Goal: Task Accomplishment & Management: Complete application form

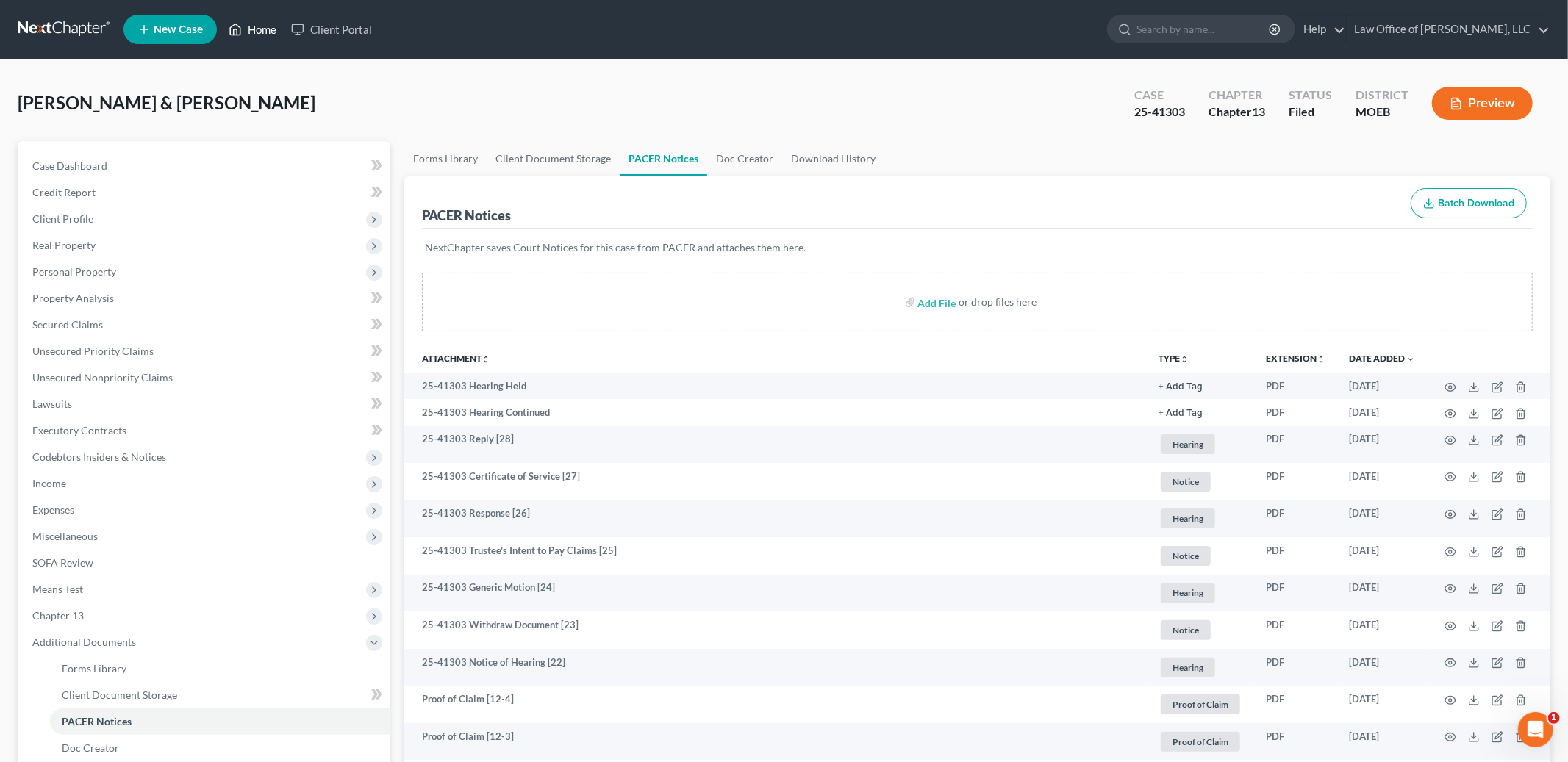
click at [258, 23] on link "Home" at bounding box center [252, 29] width 62 height 26
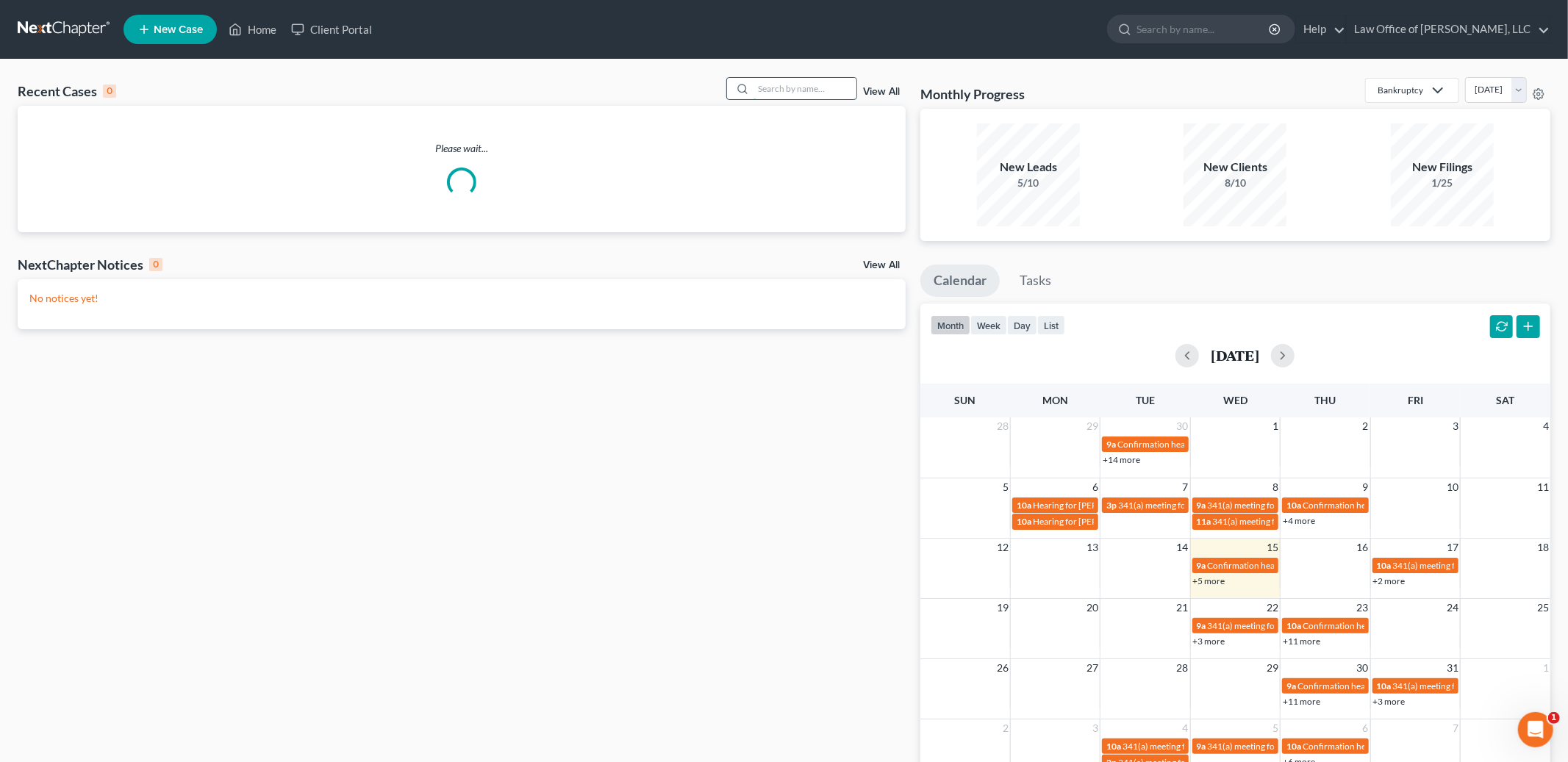
click at [812, 87] on input "search" at bounding box center [805, 89] width 103 height 22
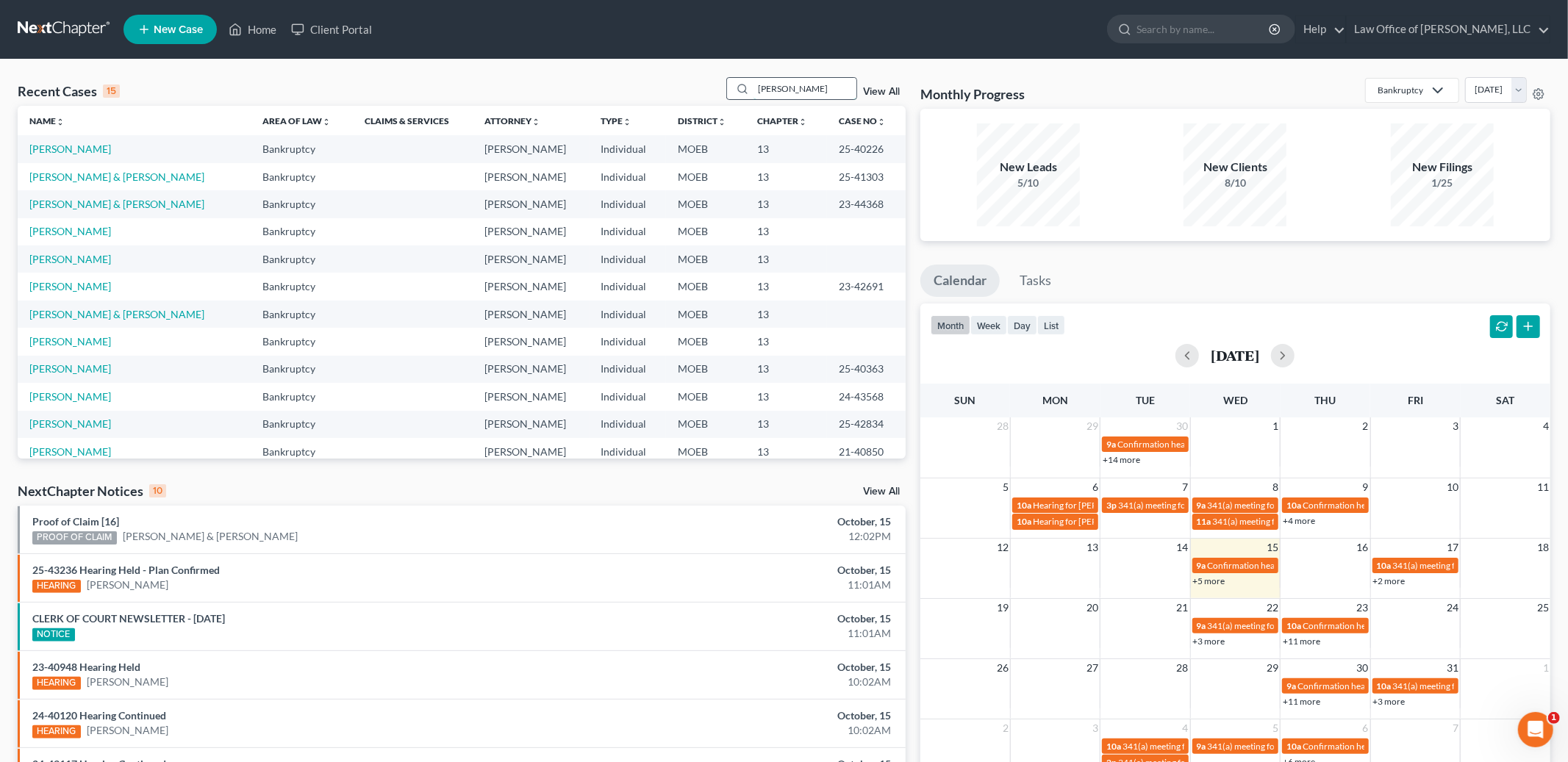
type input "[PERSON_NAME]"
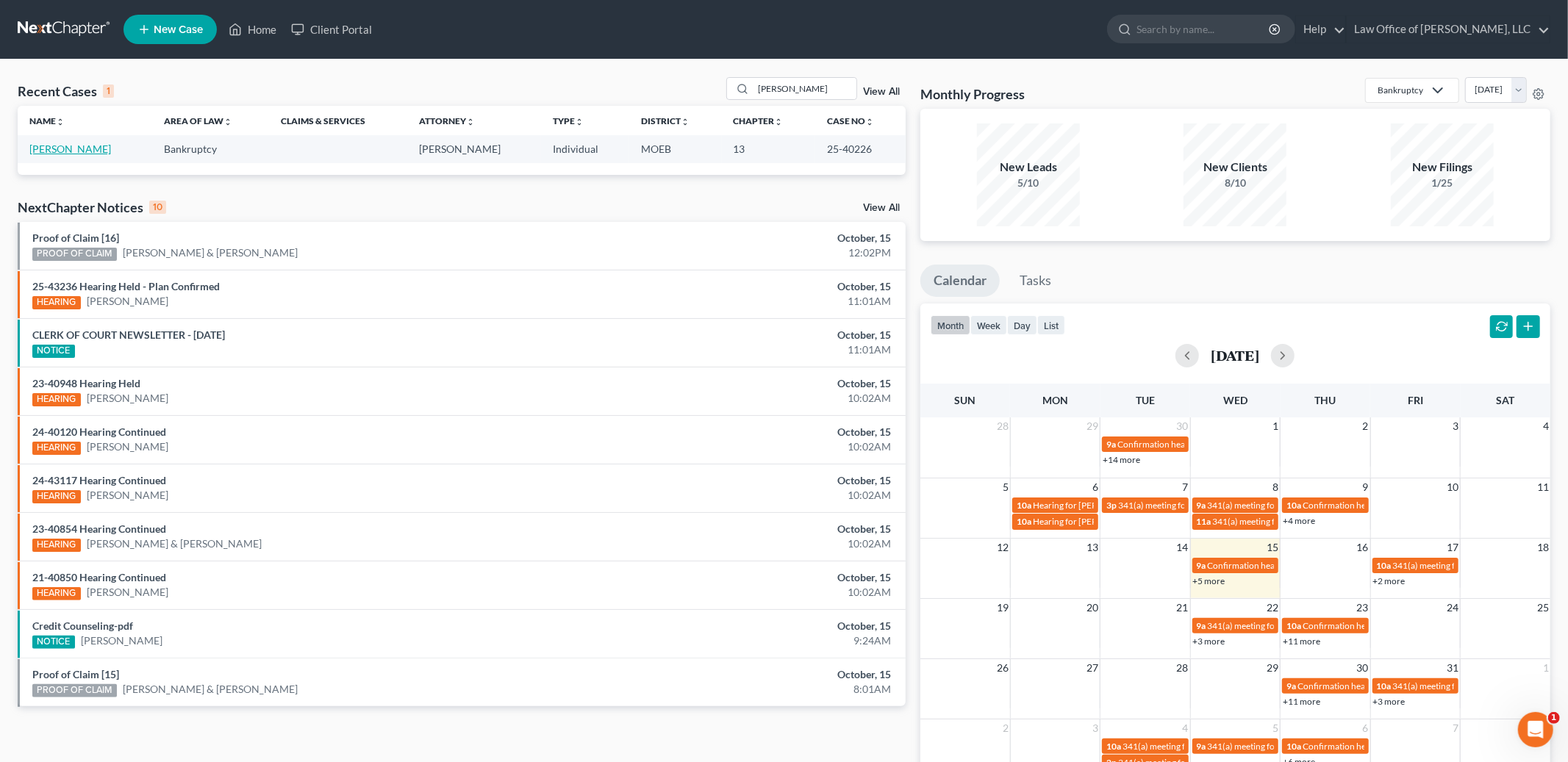
click at [56, 149] on link "[PERSON_NAME]" at bounding box center [70, 149] width 82 height 13
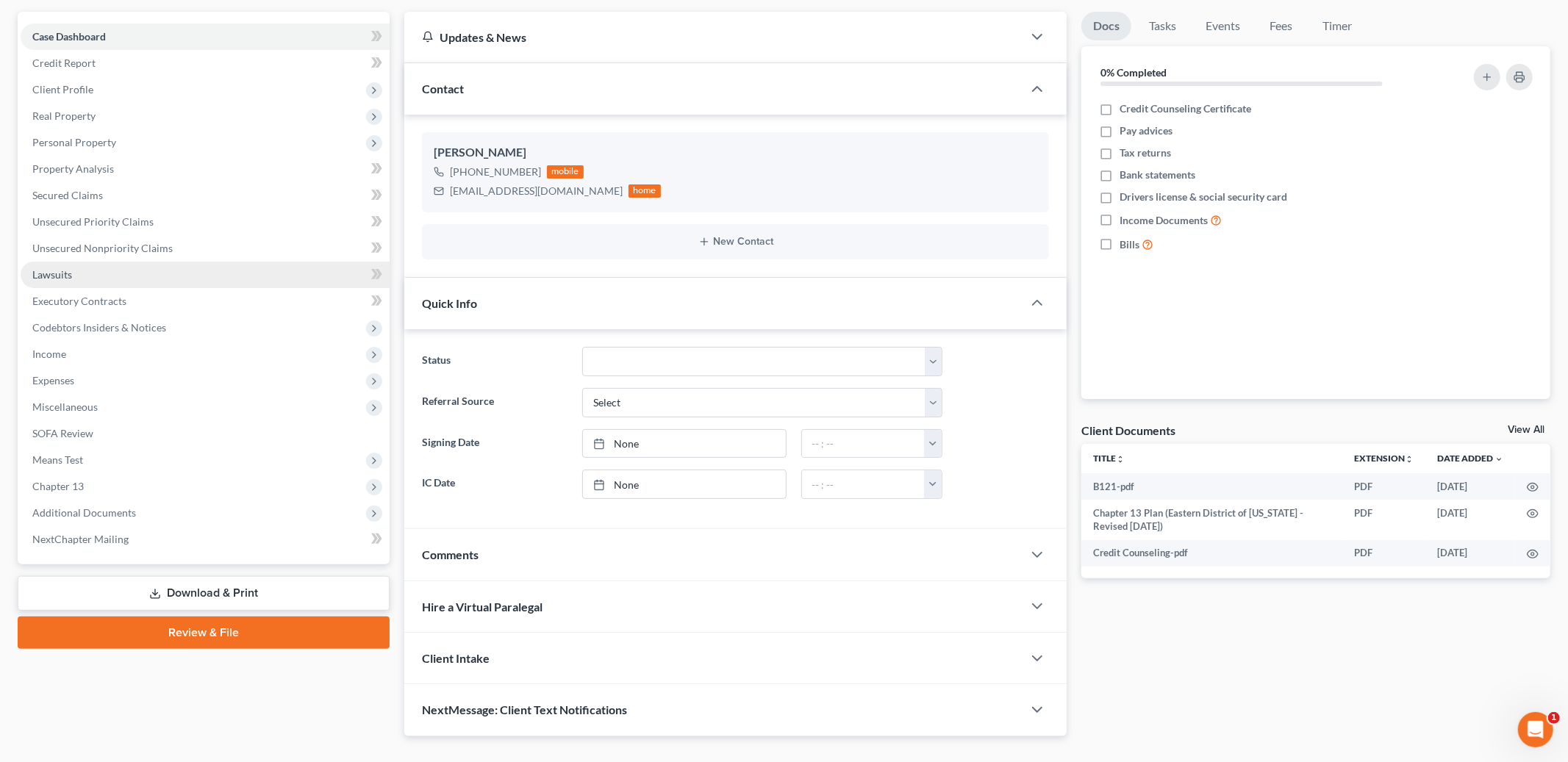
scroll to position [159, 0]
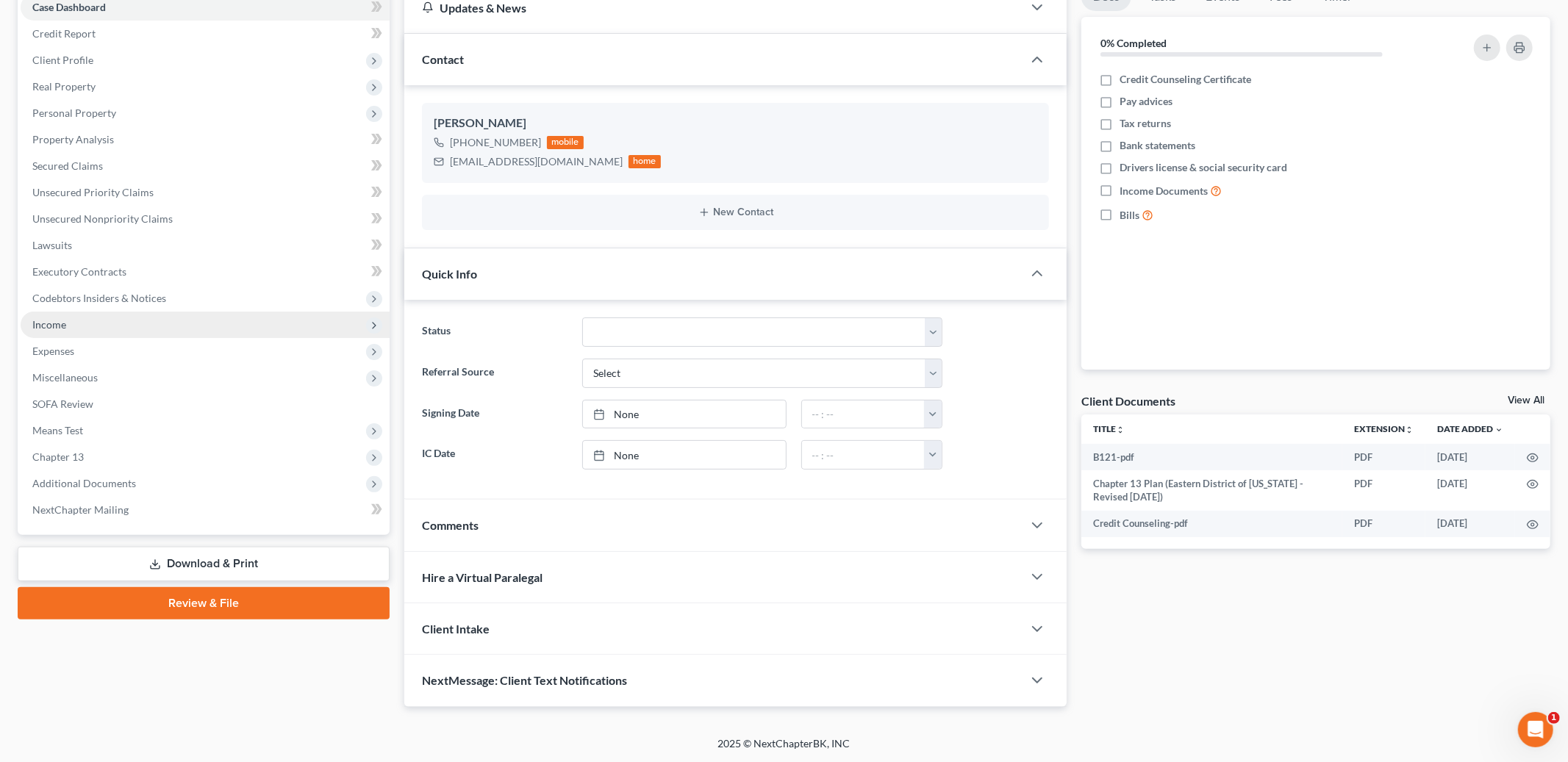
click at [86, 330] on span "Income" at bounding box center [205, 324] width 369 height 26
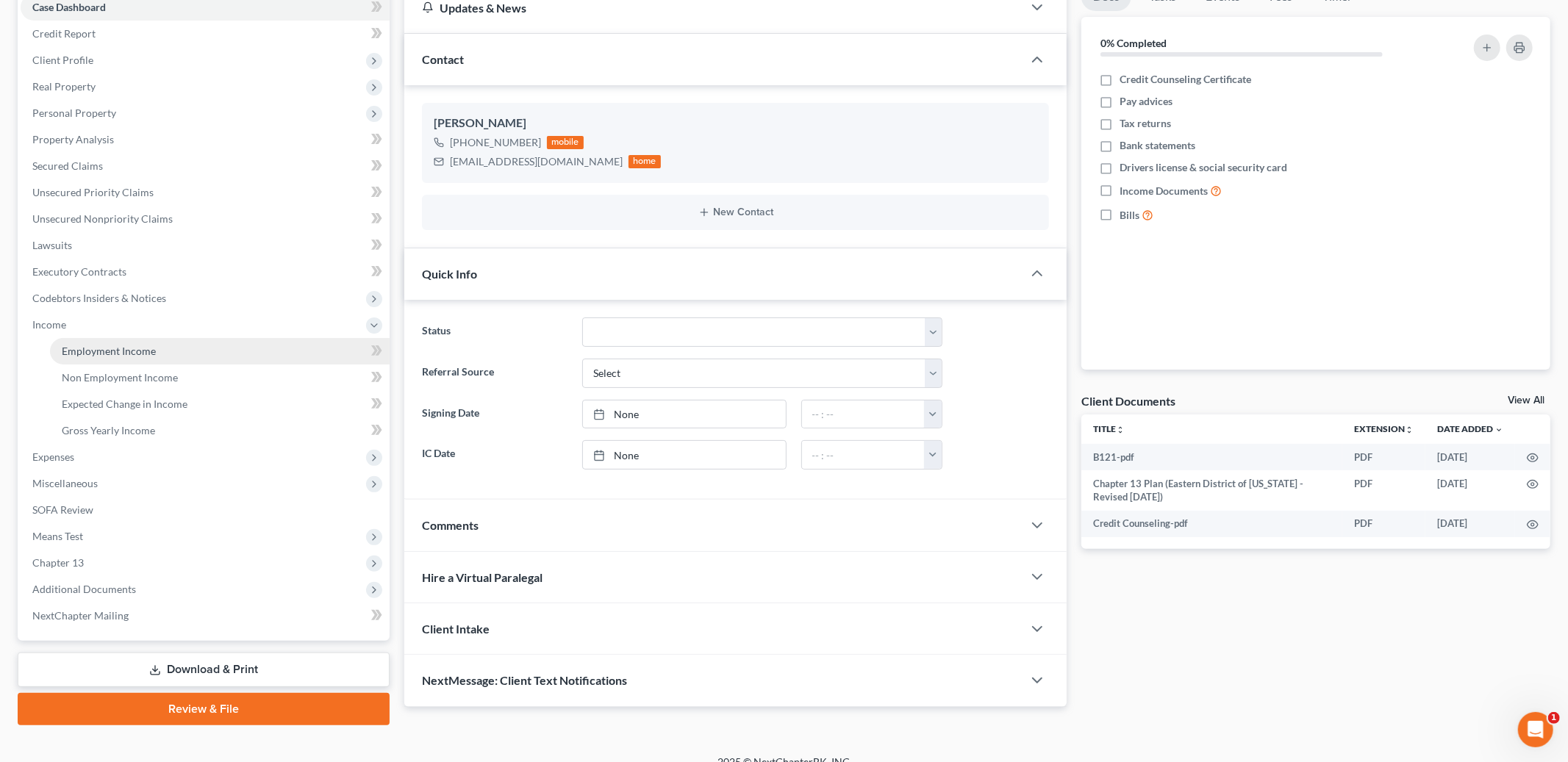
click at [91, 338] on link "Employment Income" at bounding box center [220, 350] width 340 height 26
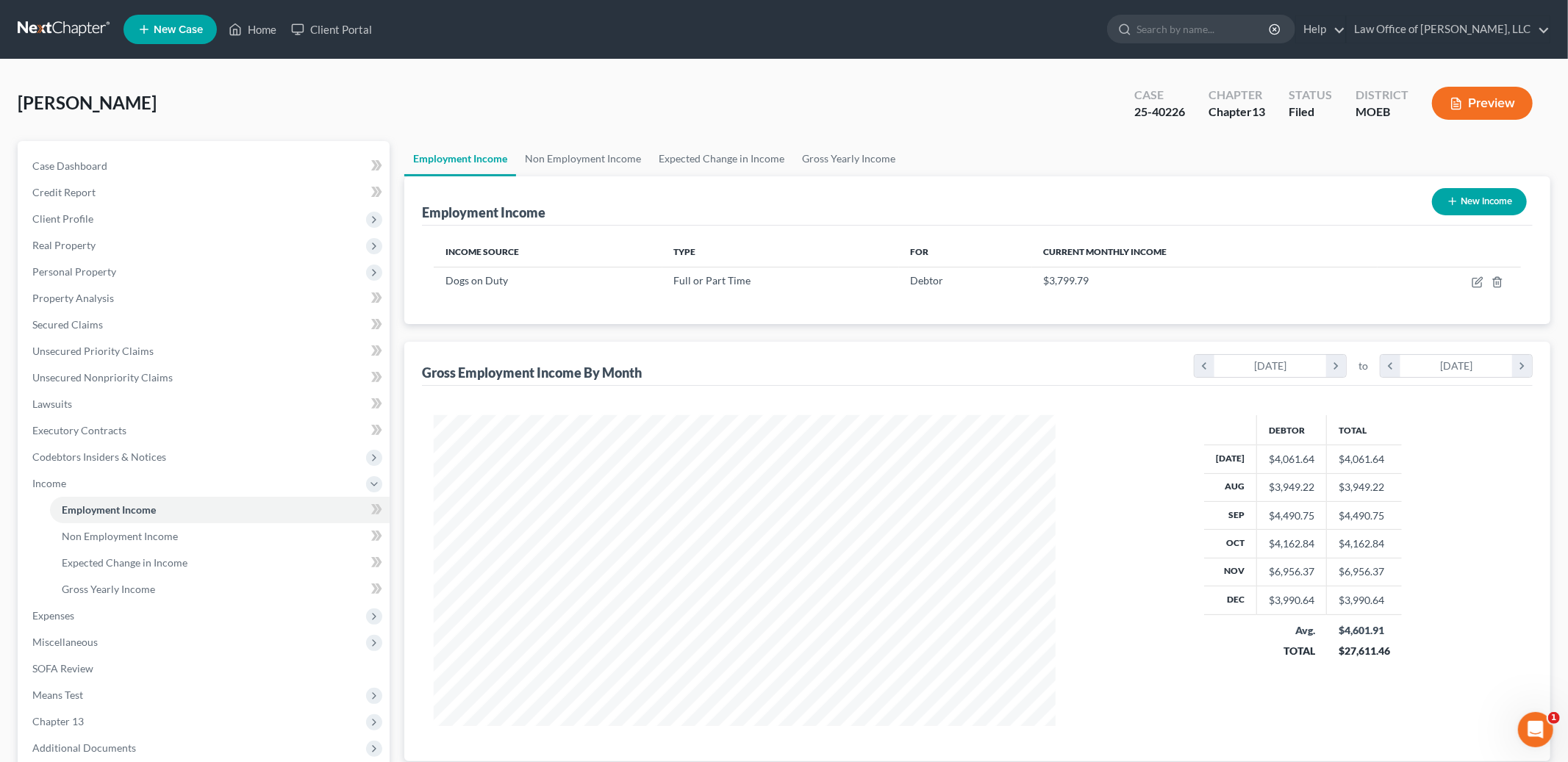
scroll to position [310, 651]
click at [1472, 285] on icon "button" at bounding box center [1477, 282] width 12 height 12
select select "0"
select select "26"
select select "2"
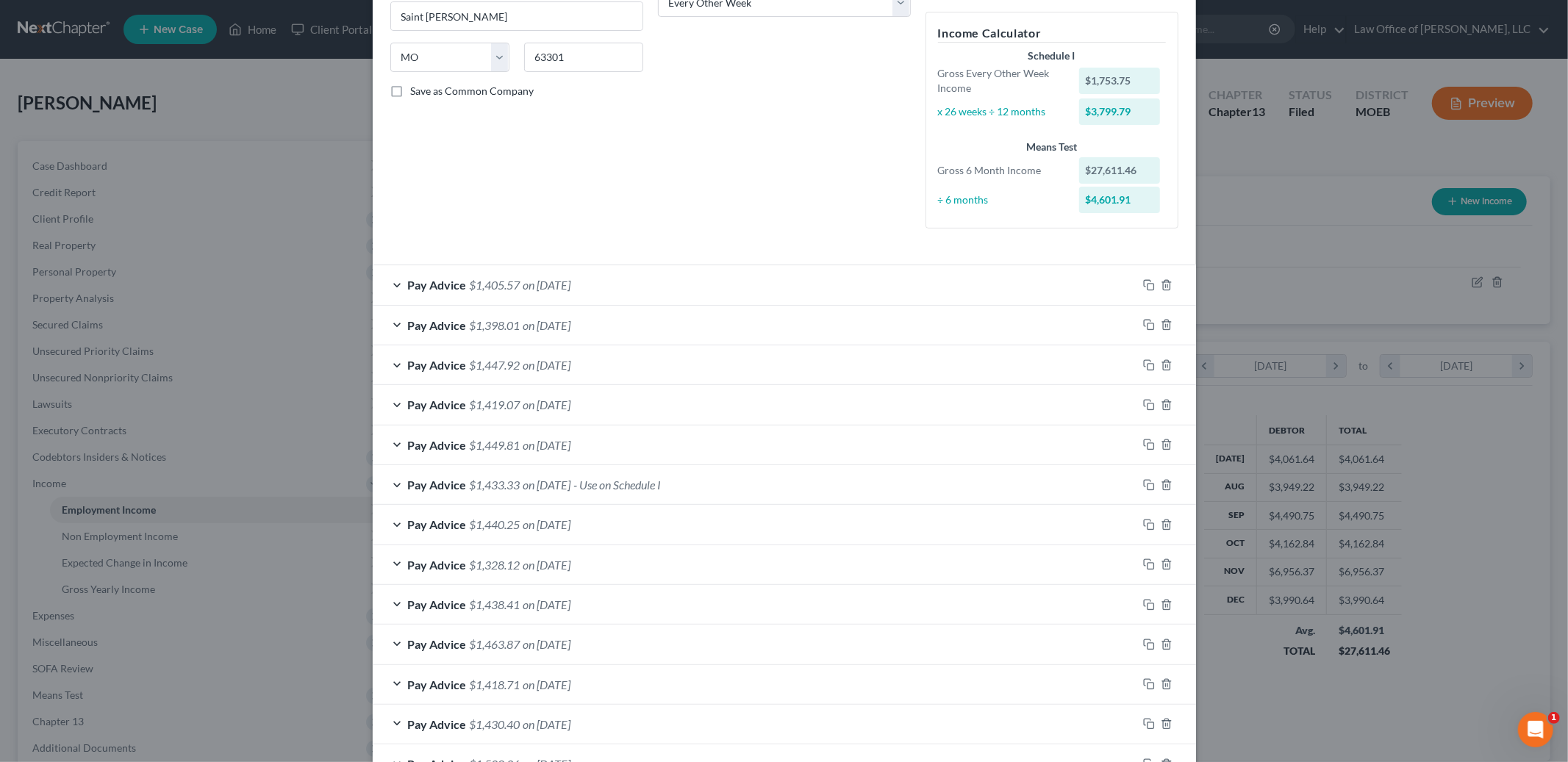
scroll to position [266, 0]
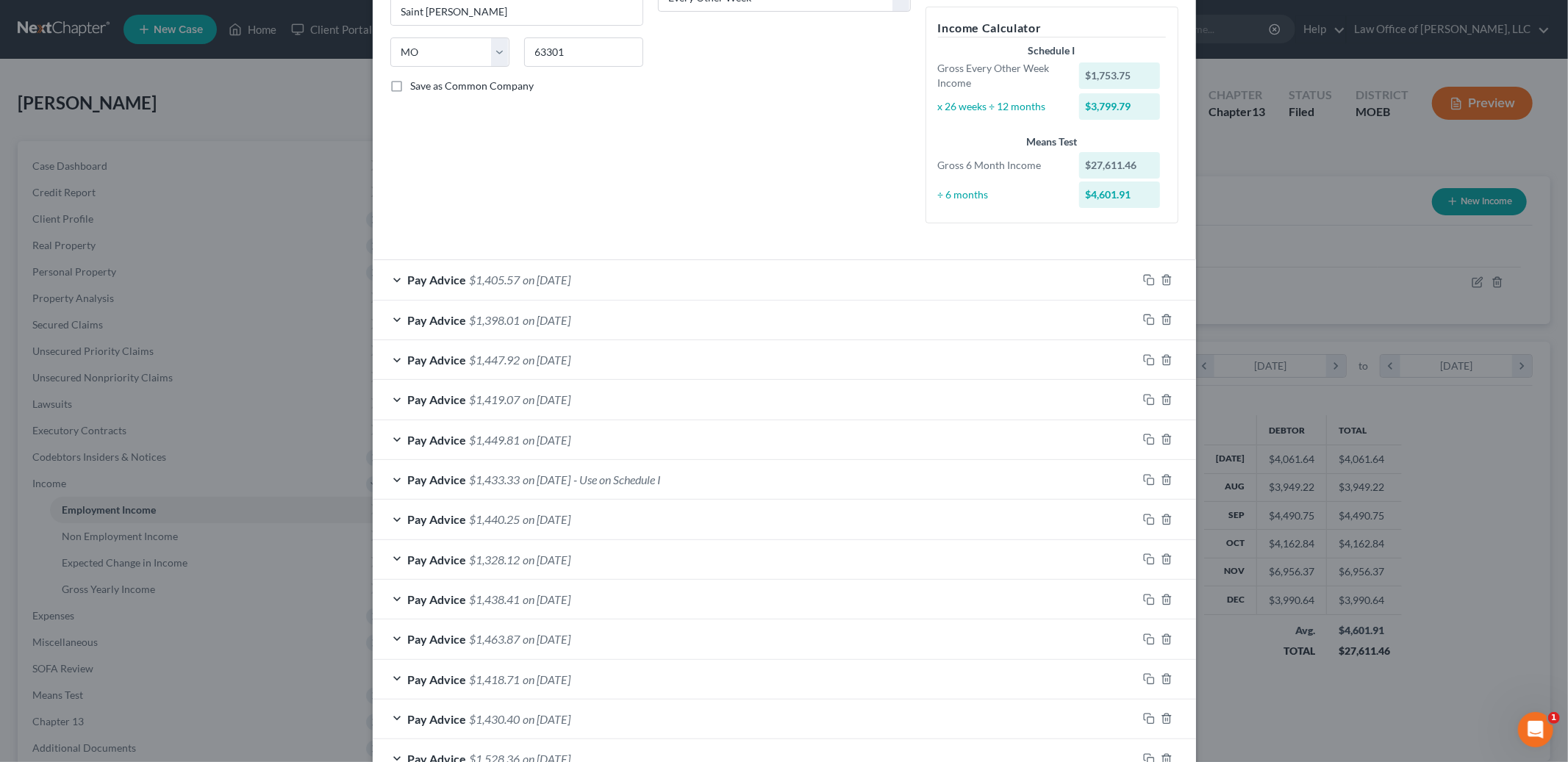
click at [757, 281] on div "Pay Advice $1,405.57 on [DATE]" at bounding box center [755, 279] width 765 height 39
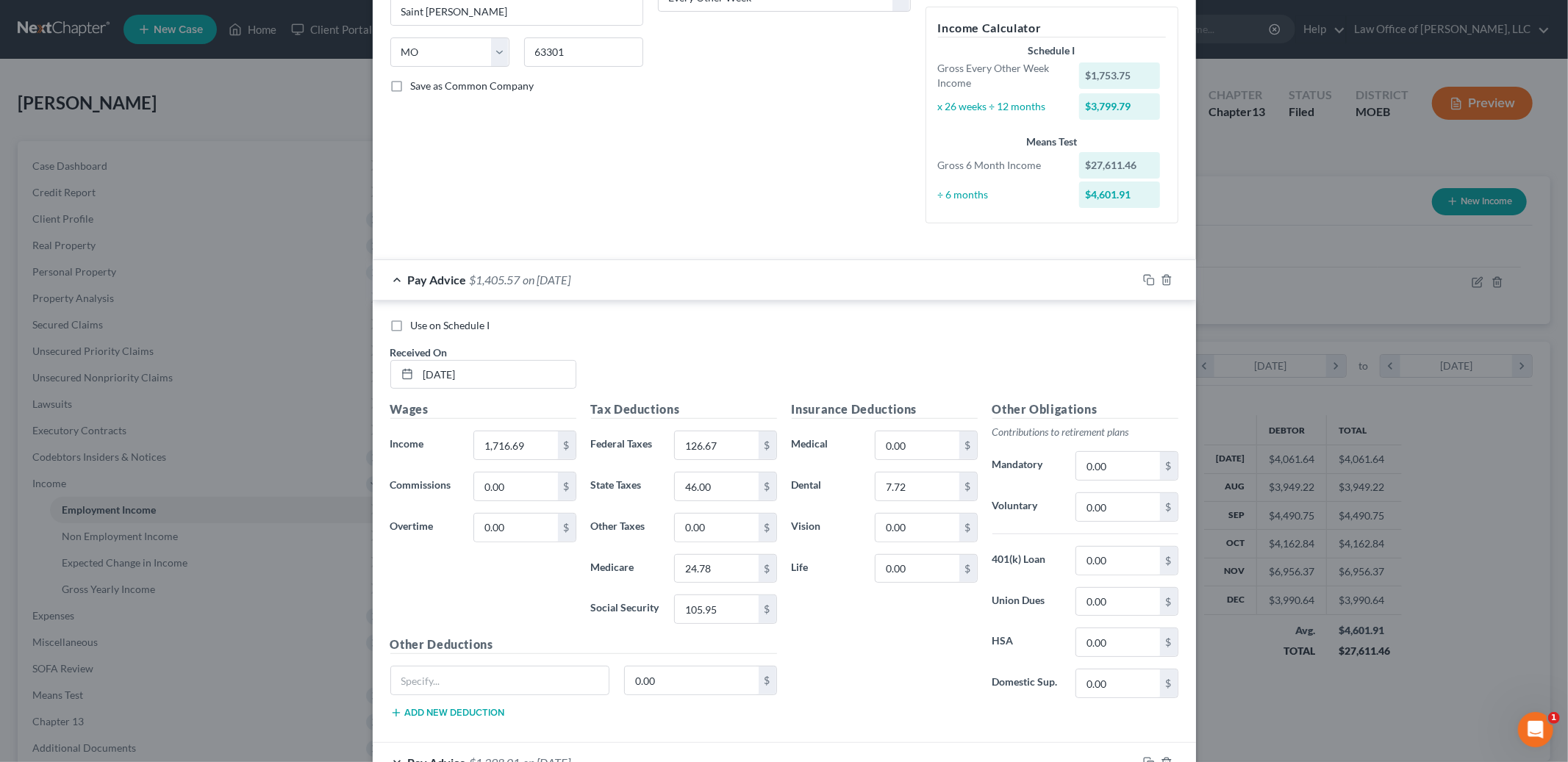
click at [411, 321] on label "Use on Schedule I" at bounding box center [450, 325] width 79 height 14
click at [417, 321] on input "Use on Schedule I" at bounding box center [421, 322] width 10 height 10
checkbox input "true"
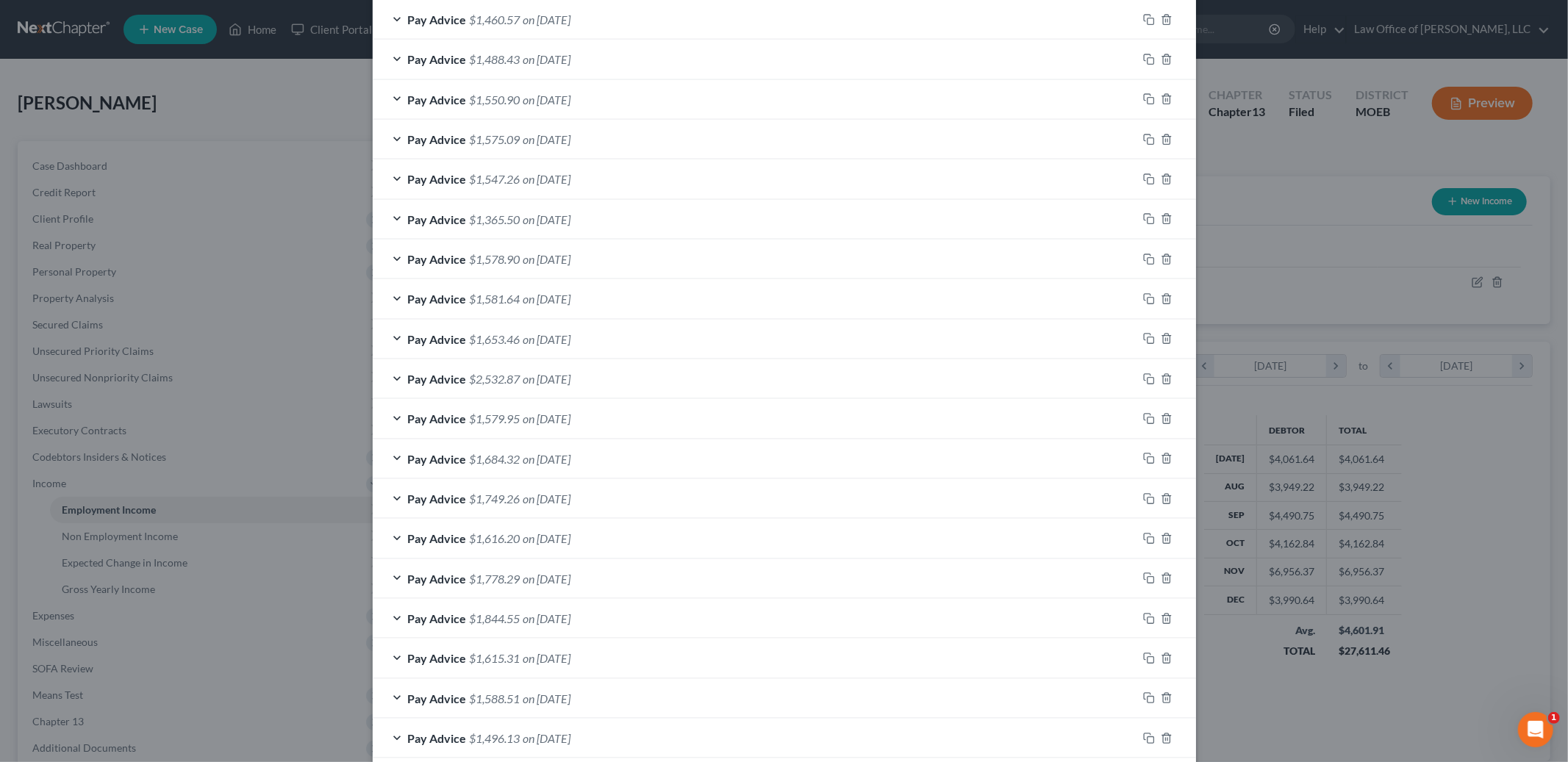
scroll to position [1689, 0]
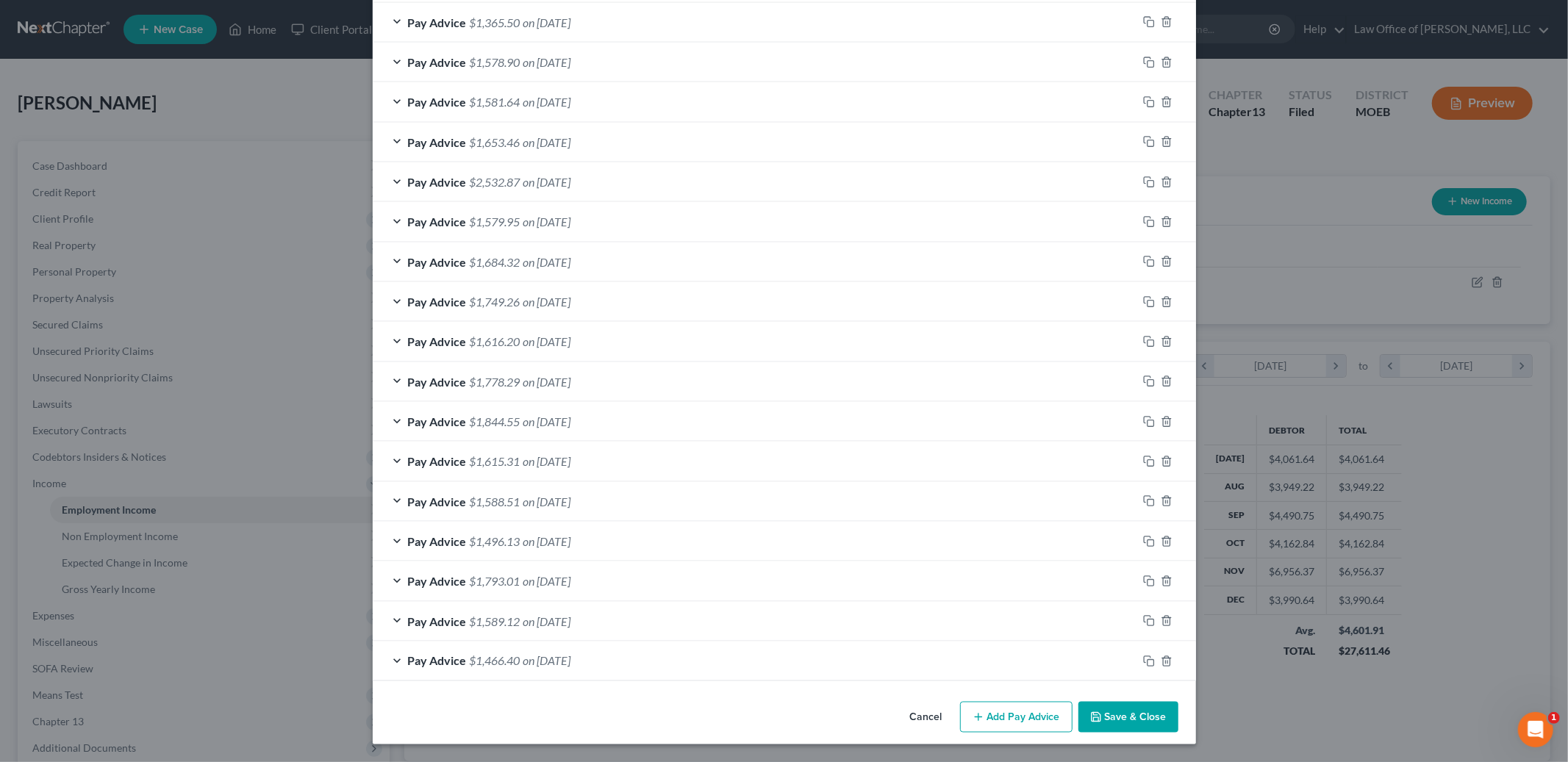
click at [1148, 715] on button "Save & Close" at bounding box center [1128, 717] width 100 height 31
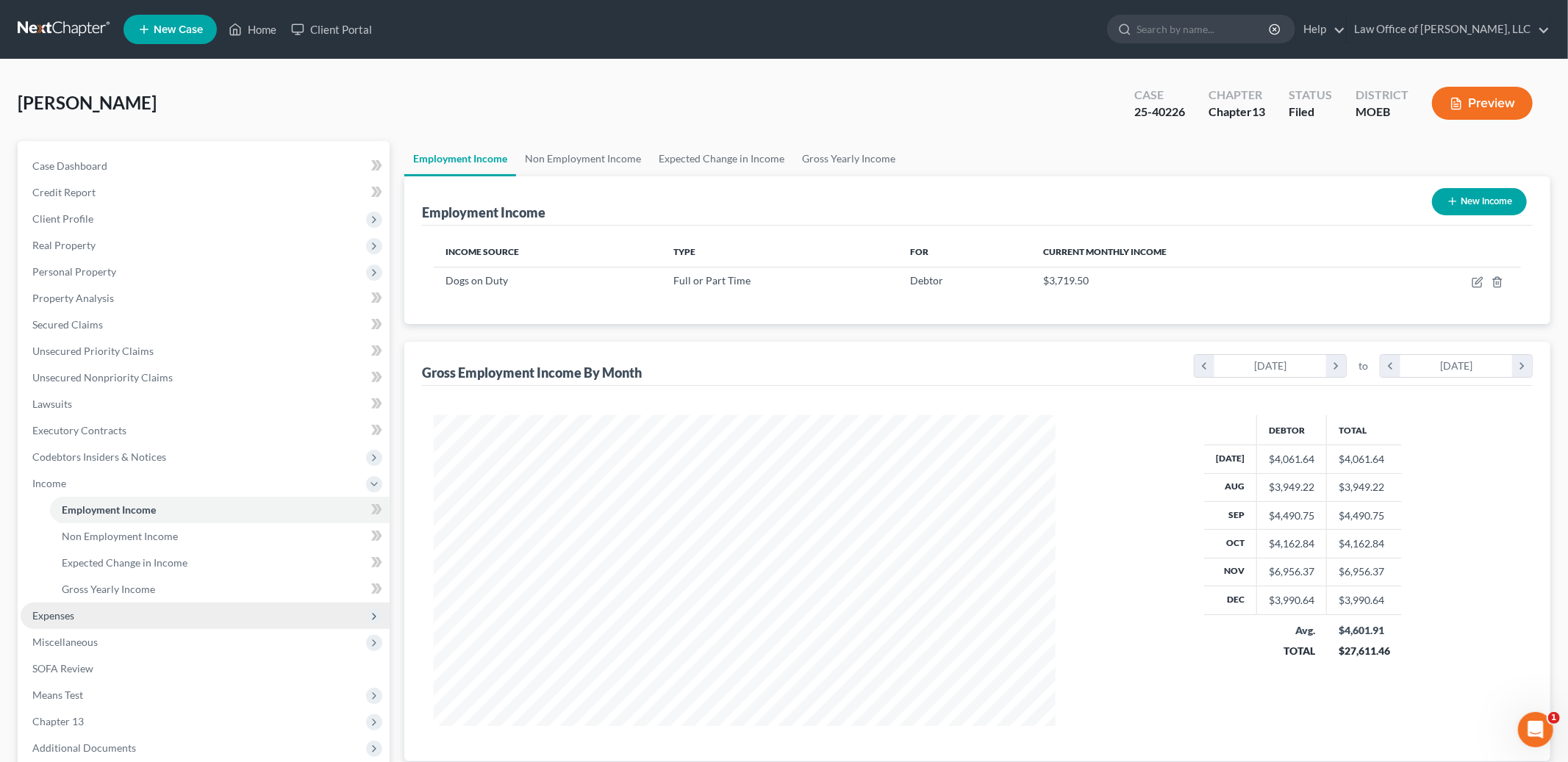
click at [90, 618] on span "Expenses" at bounding box center [205, 615] width 369 height 26
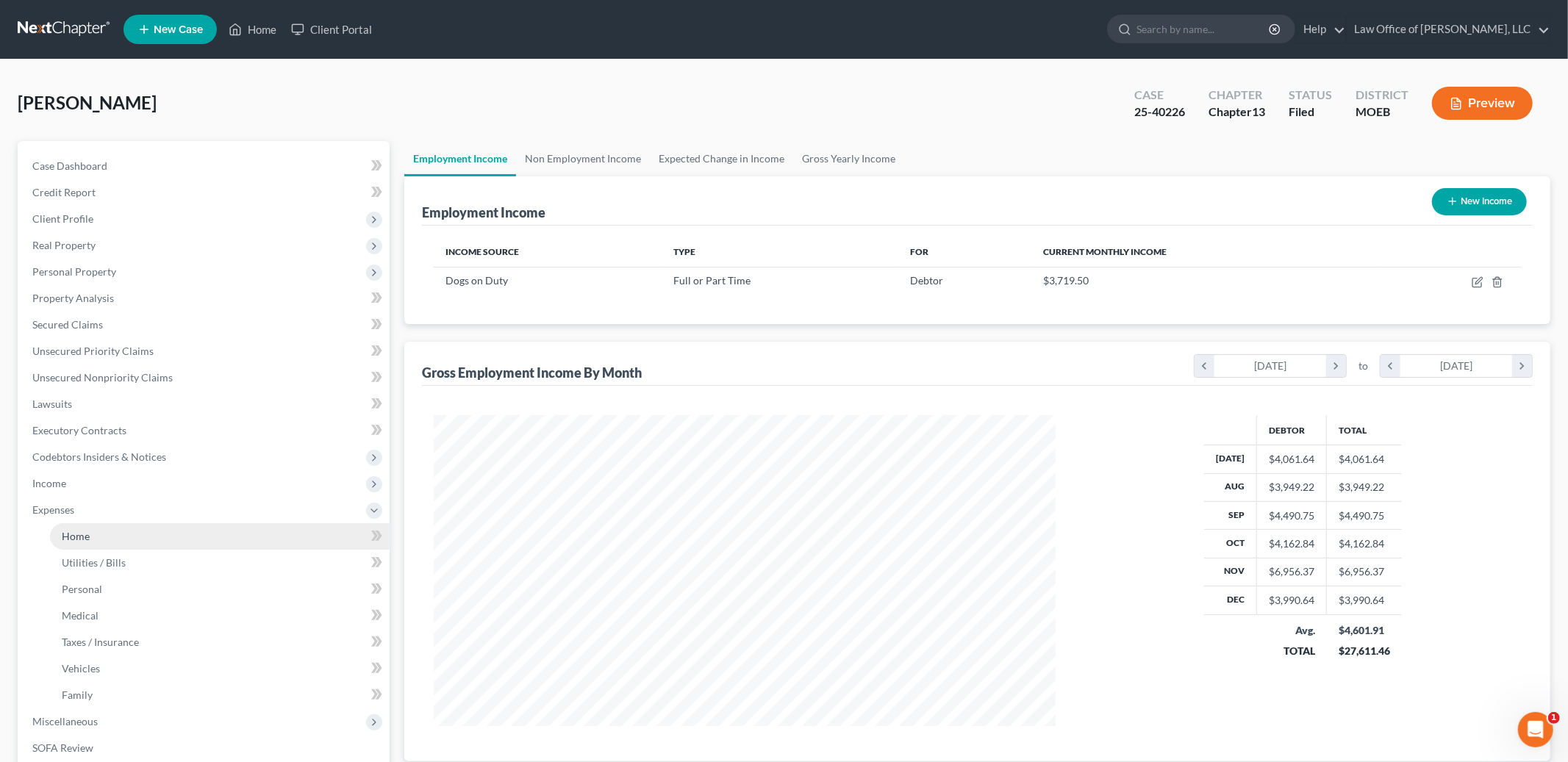
click at [96, 541] on link "Home" at bounding box center [220, 536] width 340 height 26
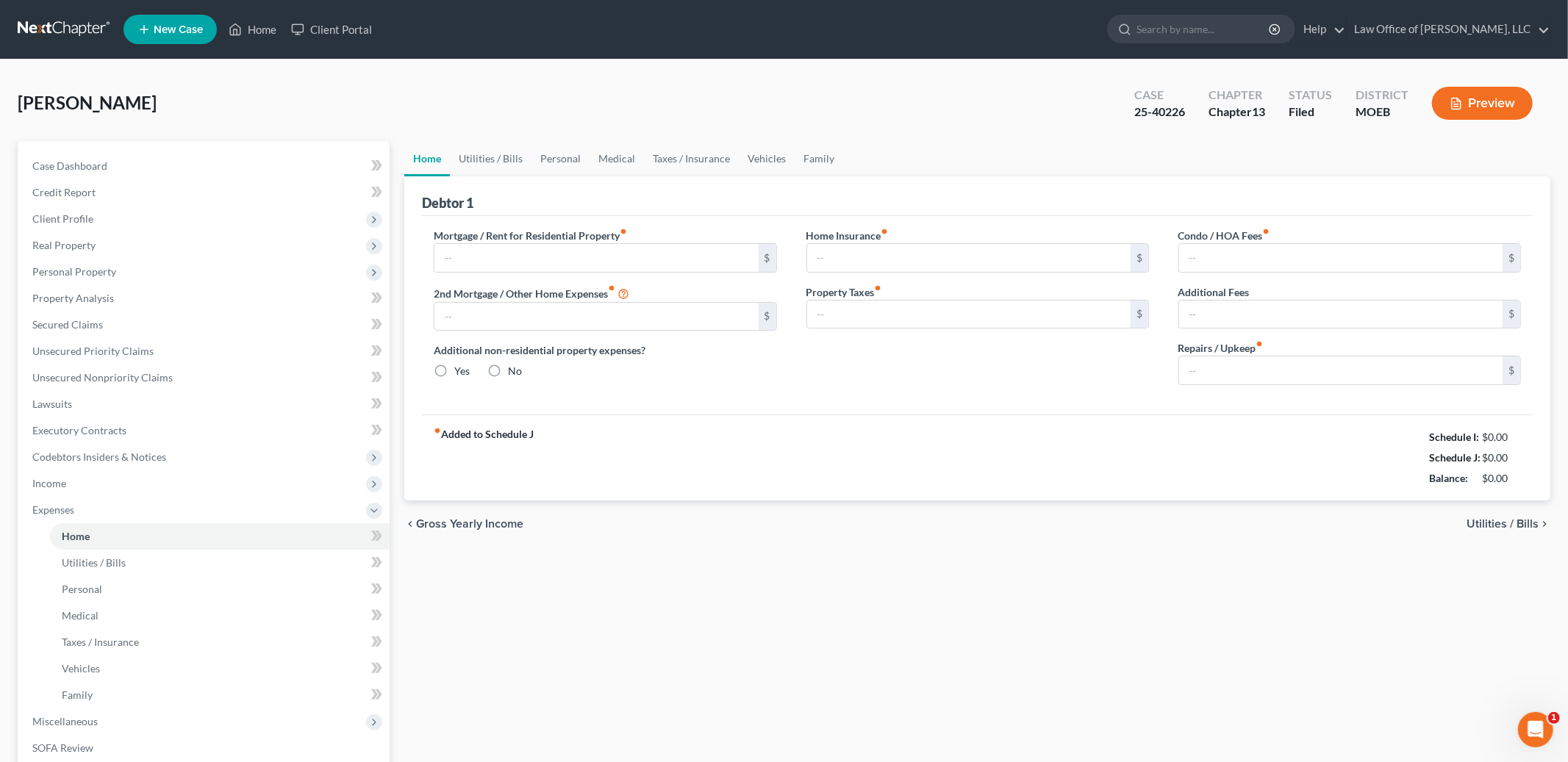
type input "1,400.00"
type input "0.00"
radio input "true"
type input "21.00"
type input "0.00"
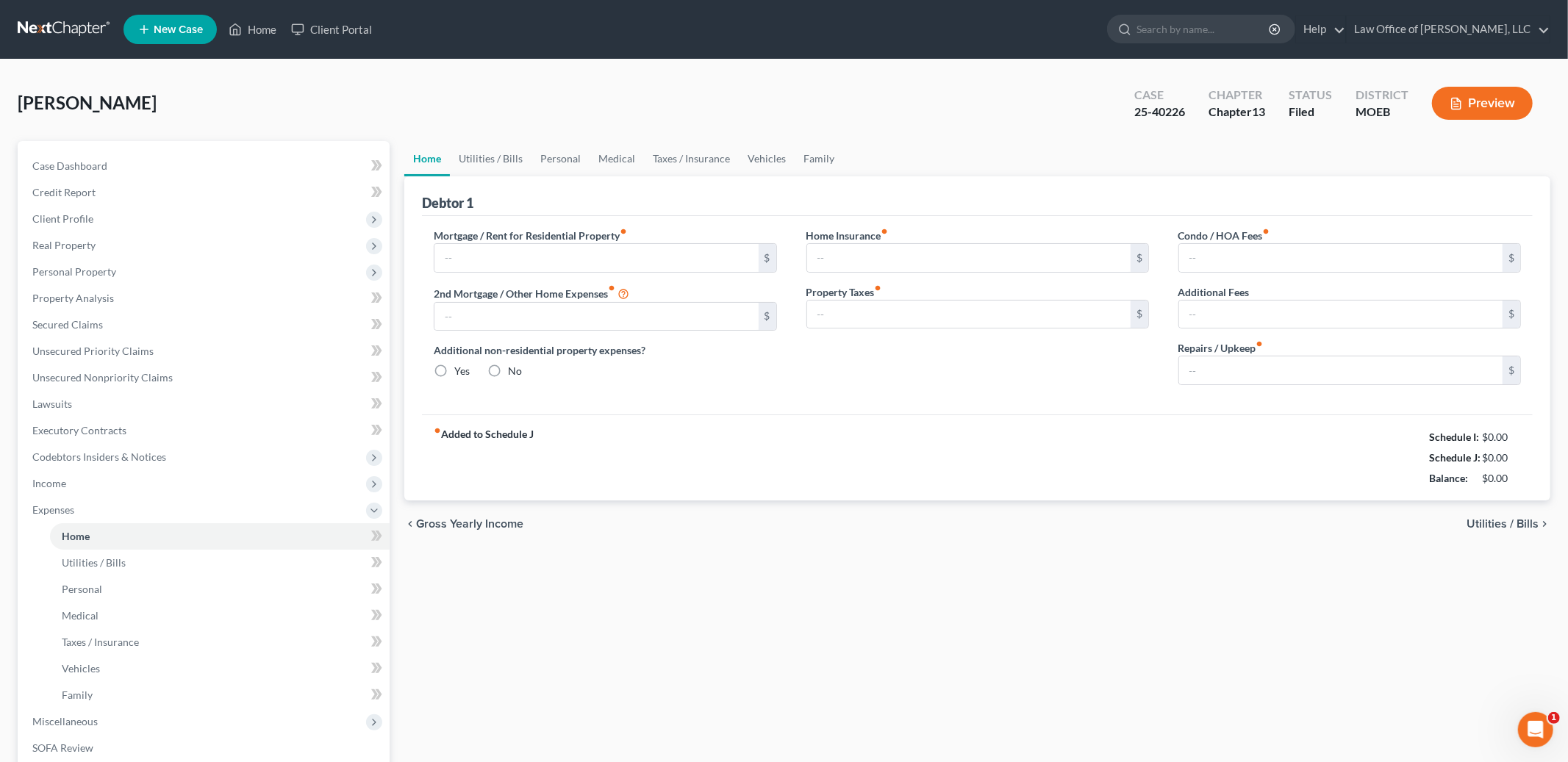
type input "0.00"
drag, startPoint x: 102, startPoint y: 464, endPoint x: 102, endPoint y: 473, distance: 9.0
click at [102, 465] on span "Codebtors Insiders & Notices" at bounding box center [205, 457] width 369 height 26
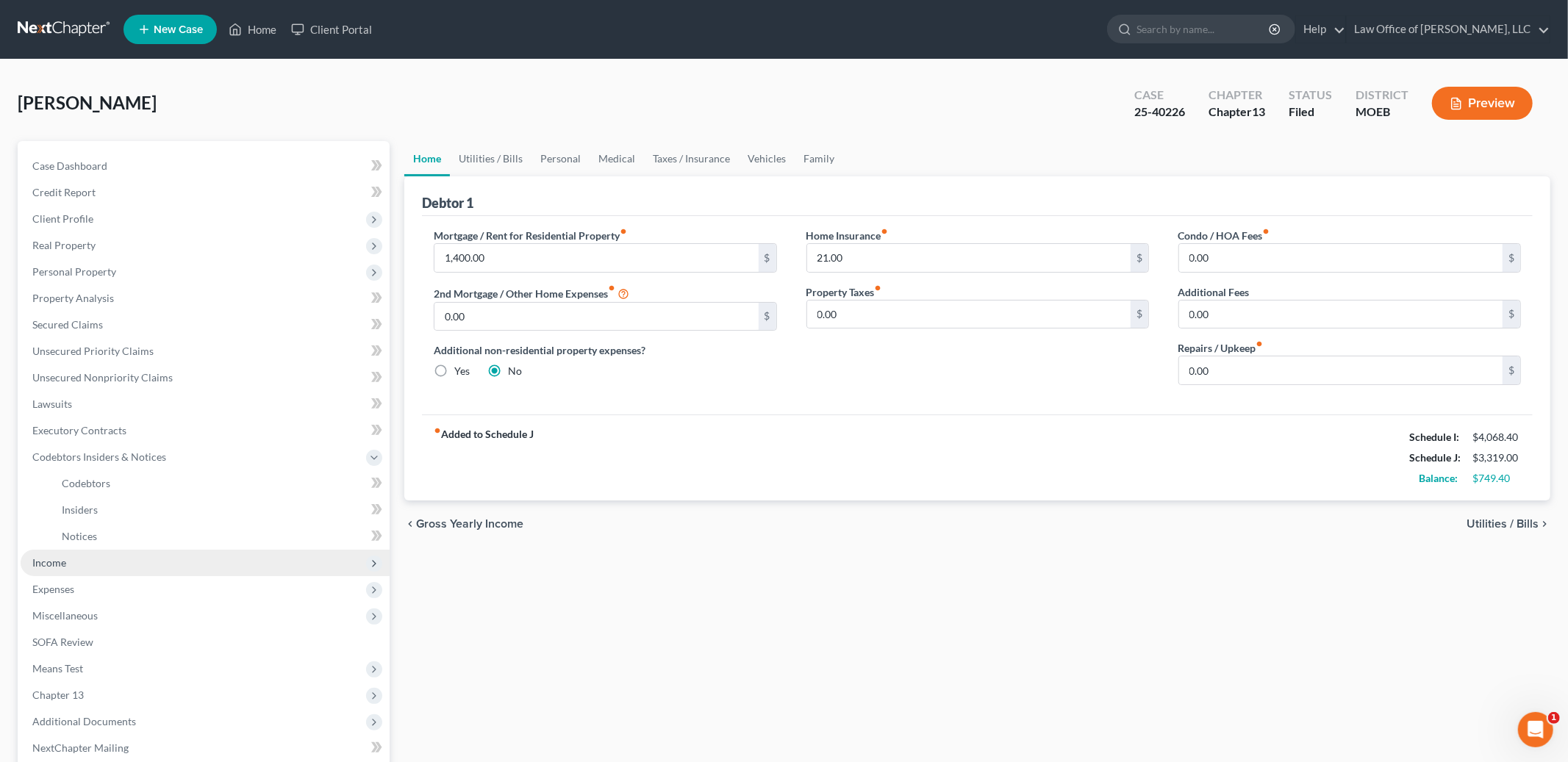
click at [66, 566] on span "Income" at bounding box center [205, 563] width 369 height 26
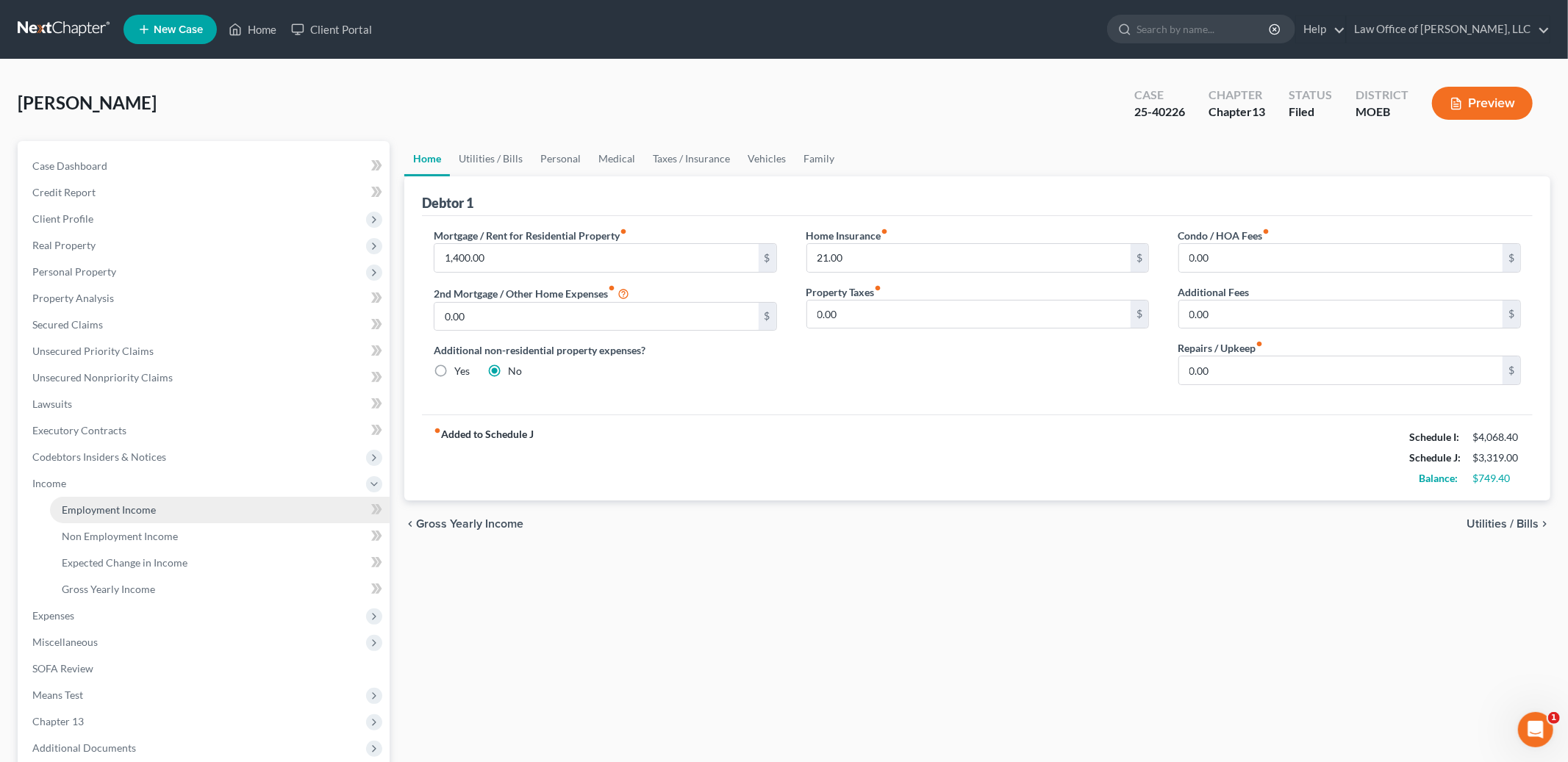
click at [114, 503] on span "Employment Income" at bounding box center [109, 510] width 94 height 13
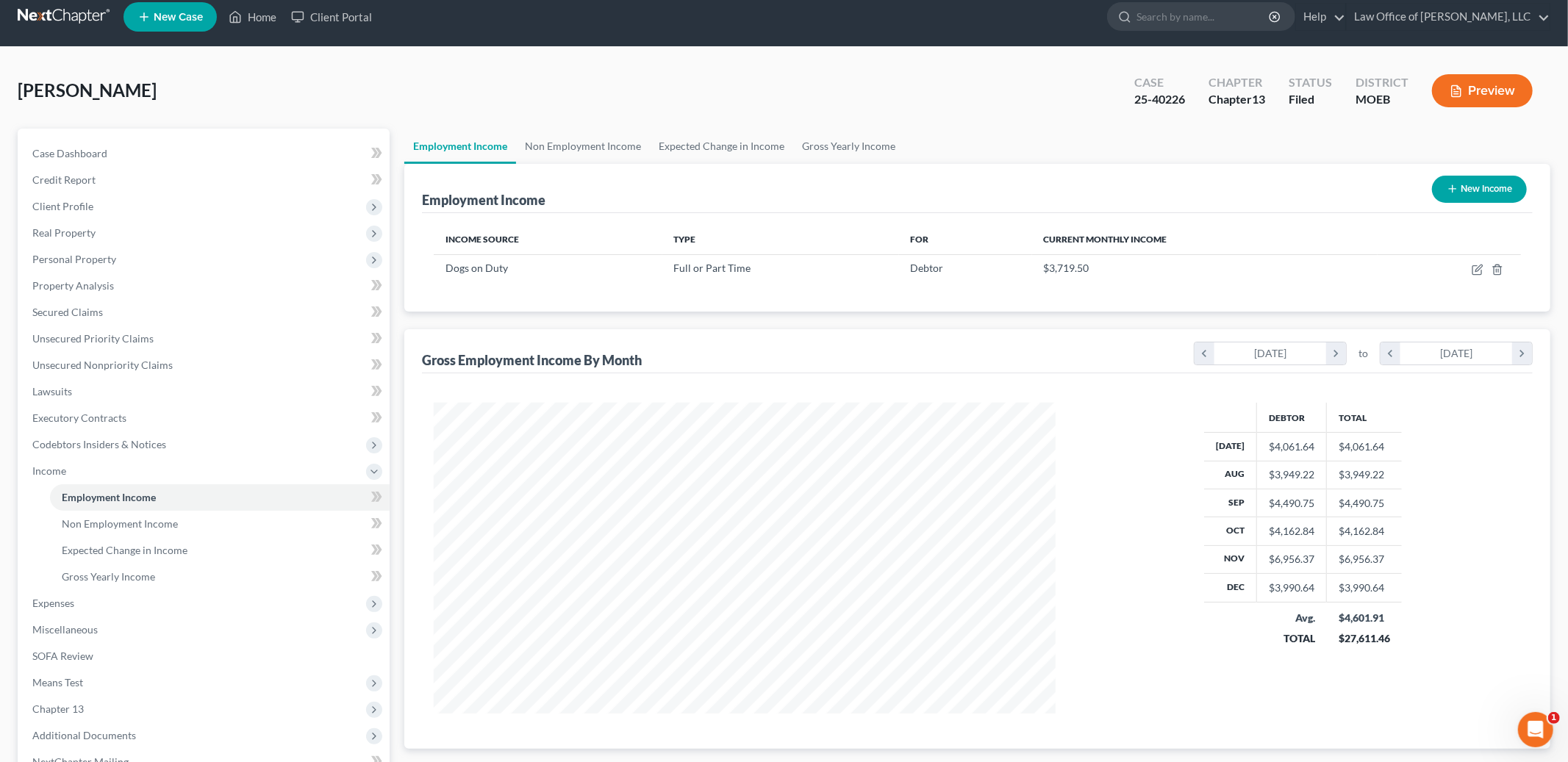
scroll to position [18, 0]
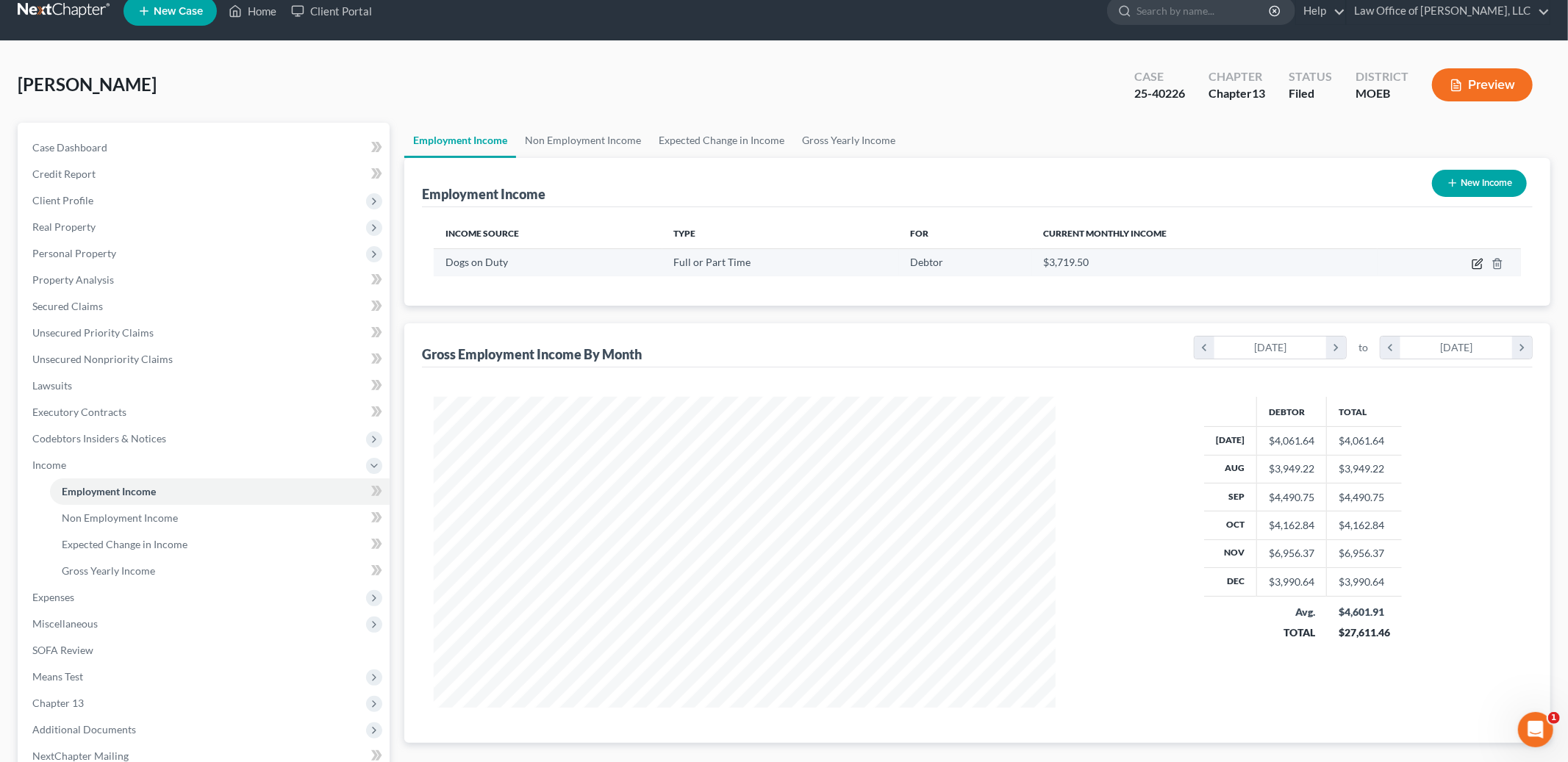
click at [1474, 265] on icon "button" at bounding box center [1477, 263] width 12 height 12
select select "0"
select select "26"
select select "2"
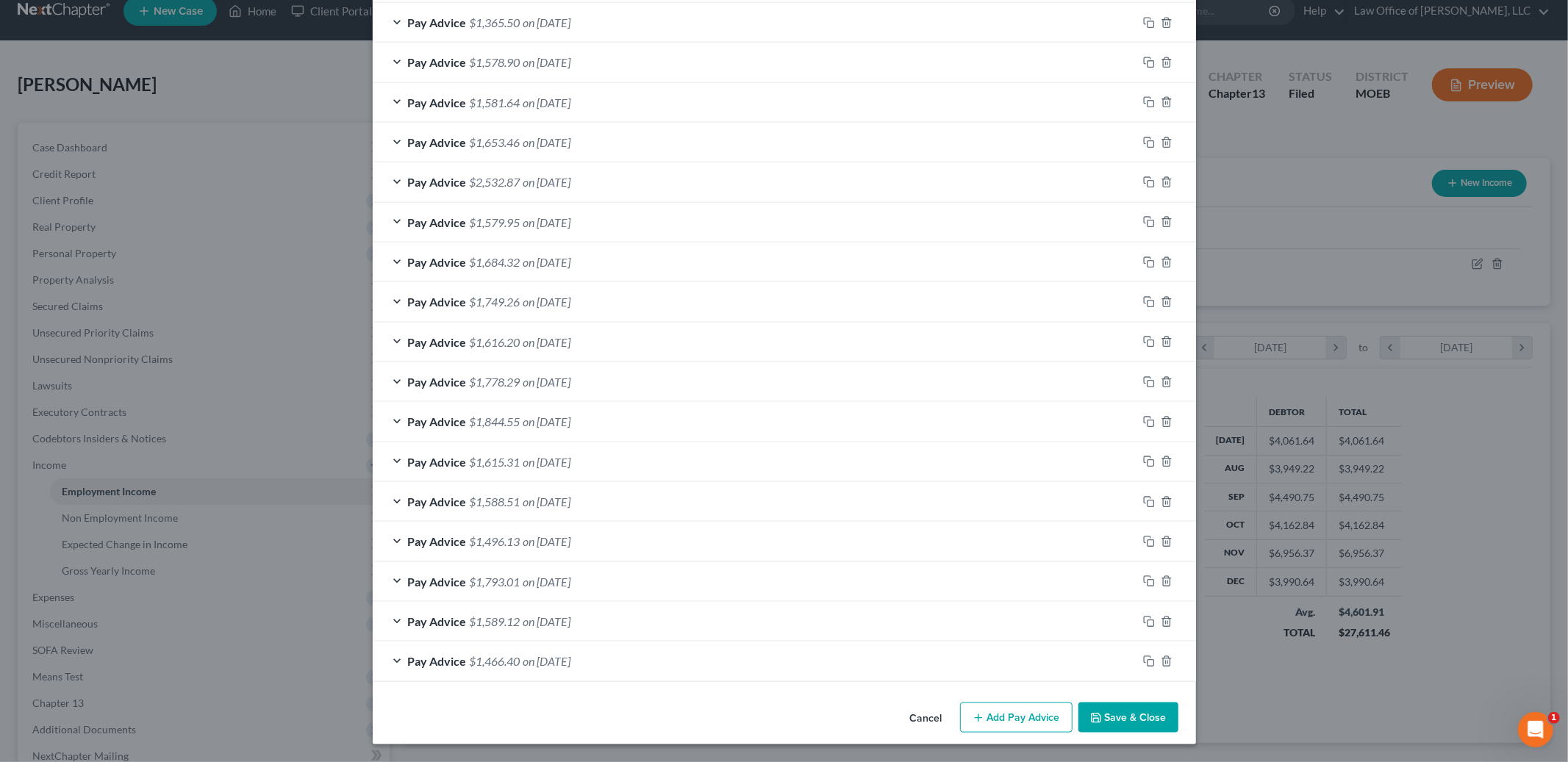
scroll to position [0, 0]
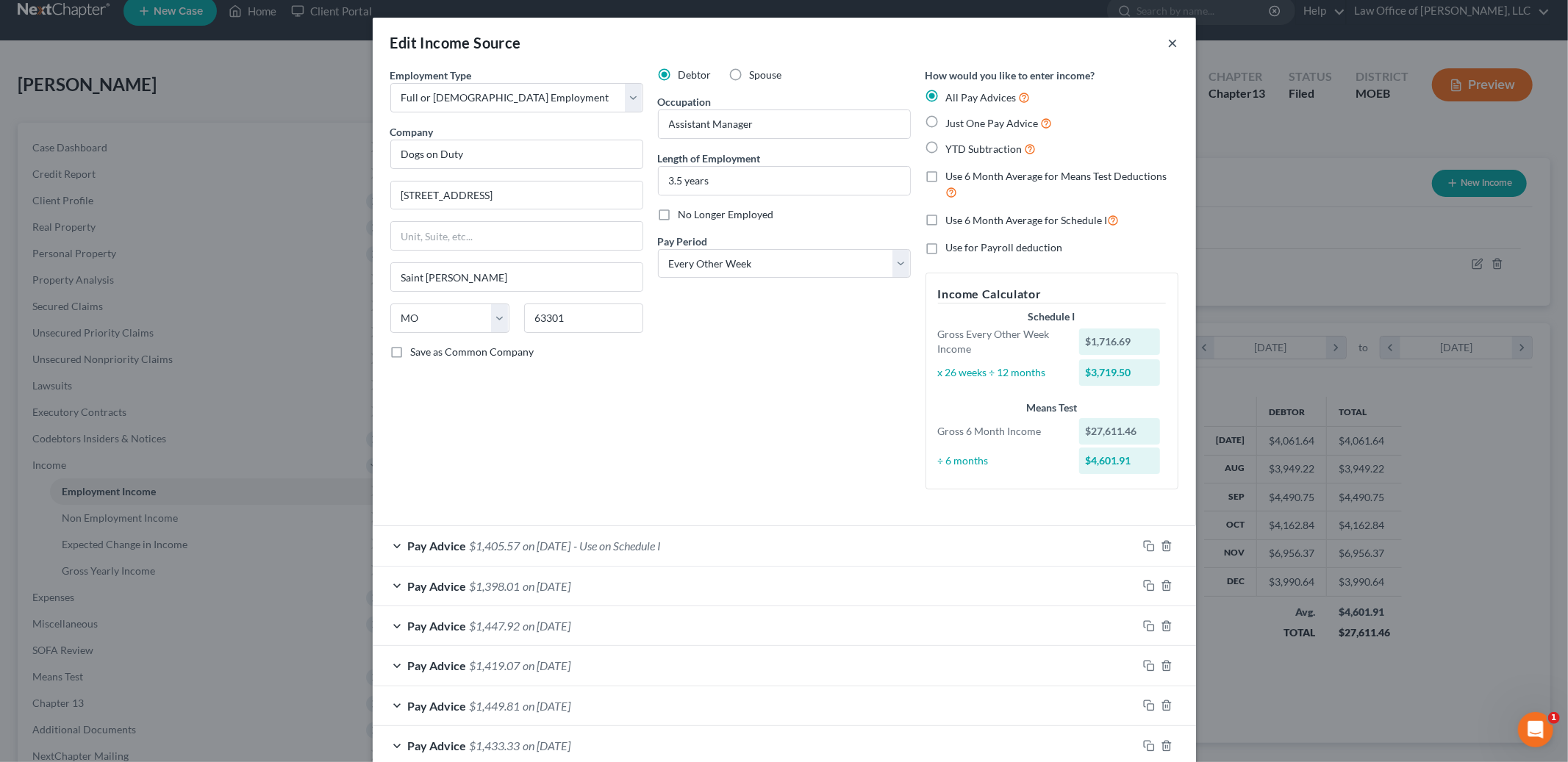
click at [1173, 41] on button "×" at bounding box center [1173, 43] width 10 height 18
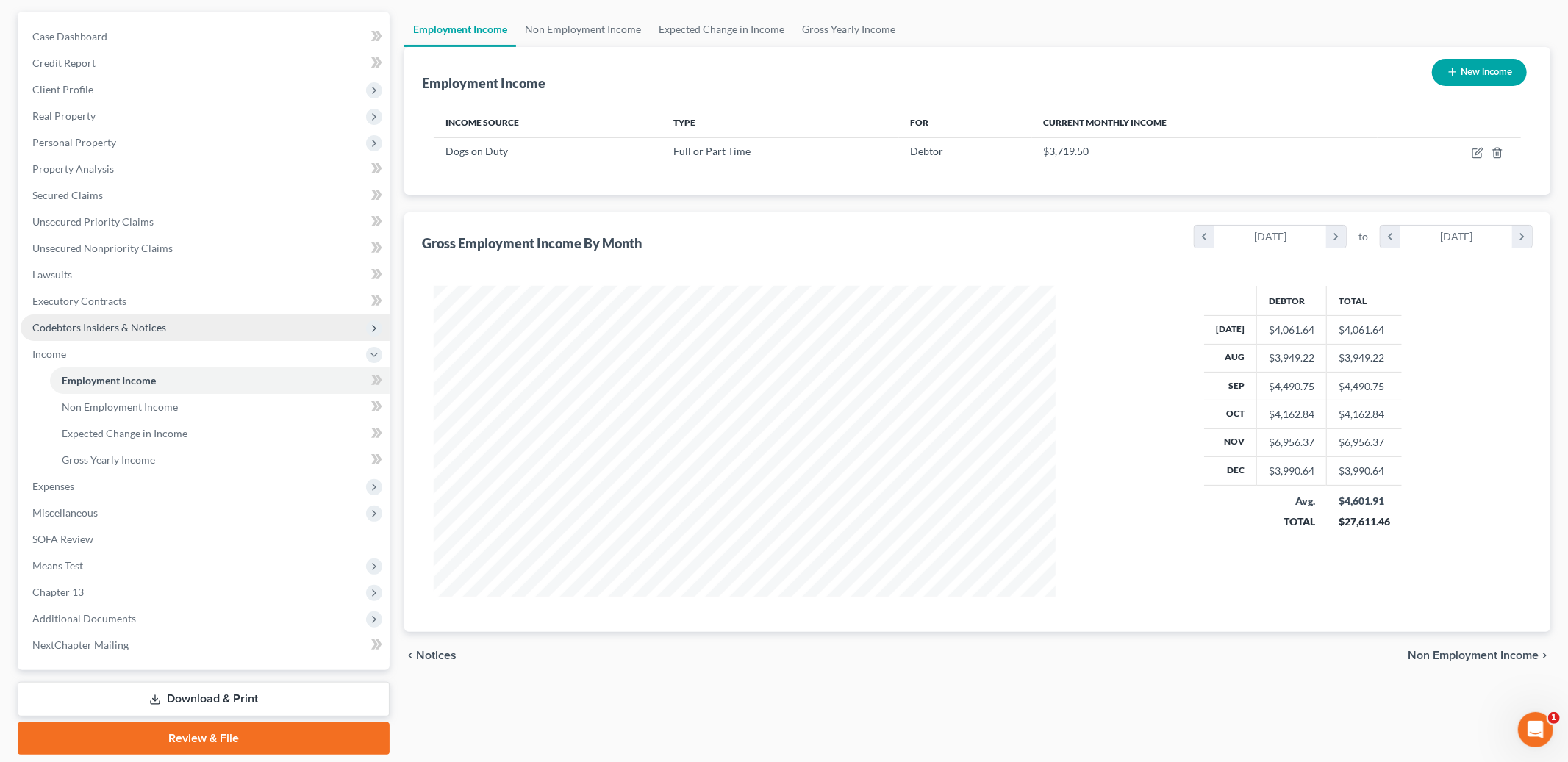
scroll to position [175, 0]
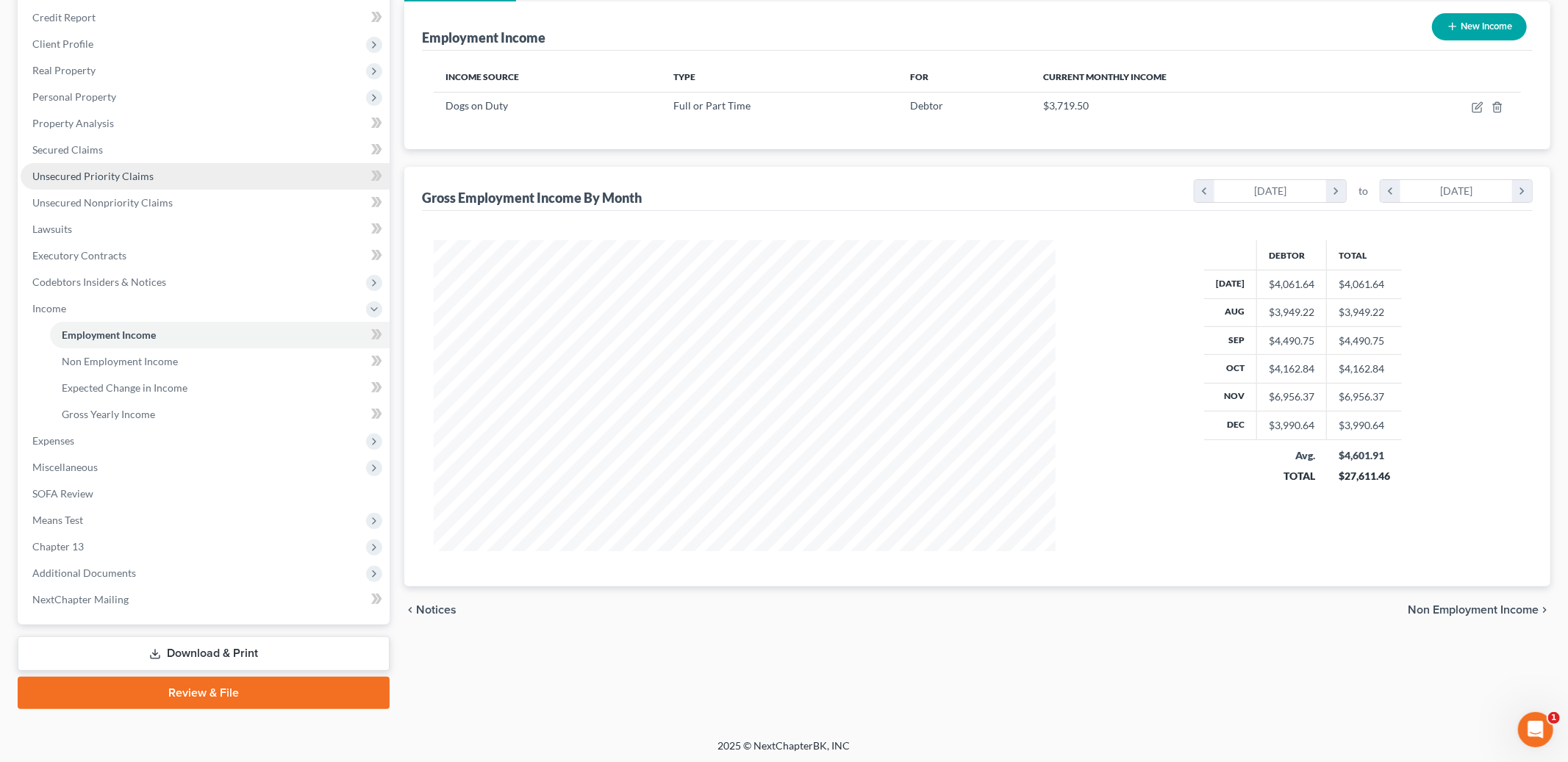
click at [114, 178] on span "Unsecured Priority Claims" at bounding box center [93, 177] width 122 height 13
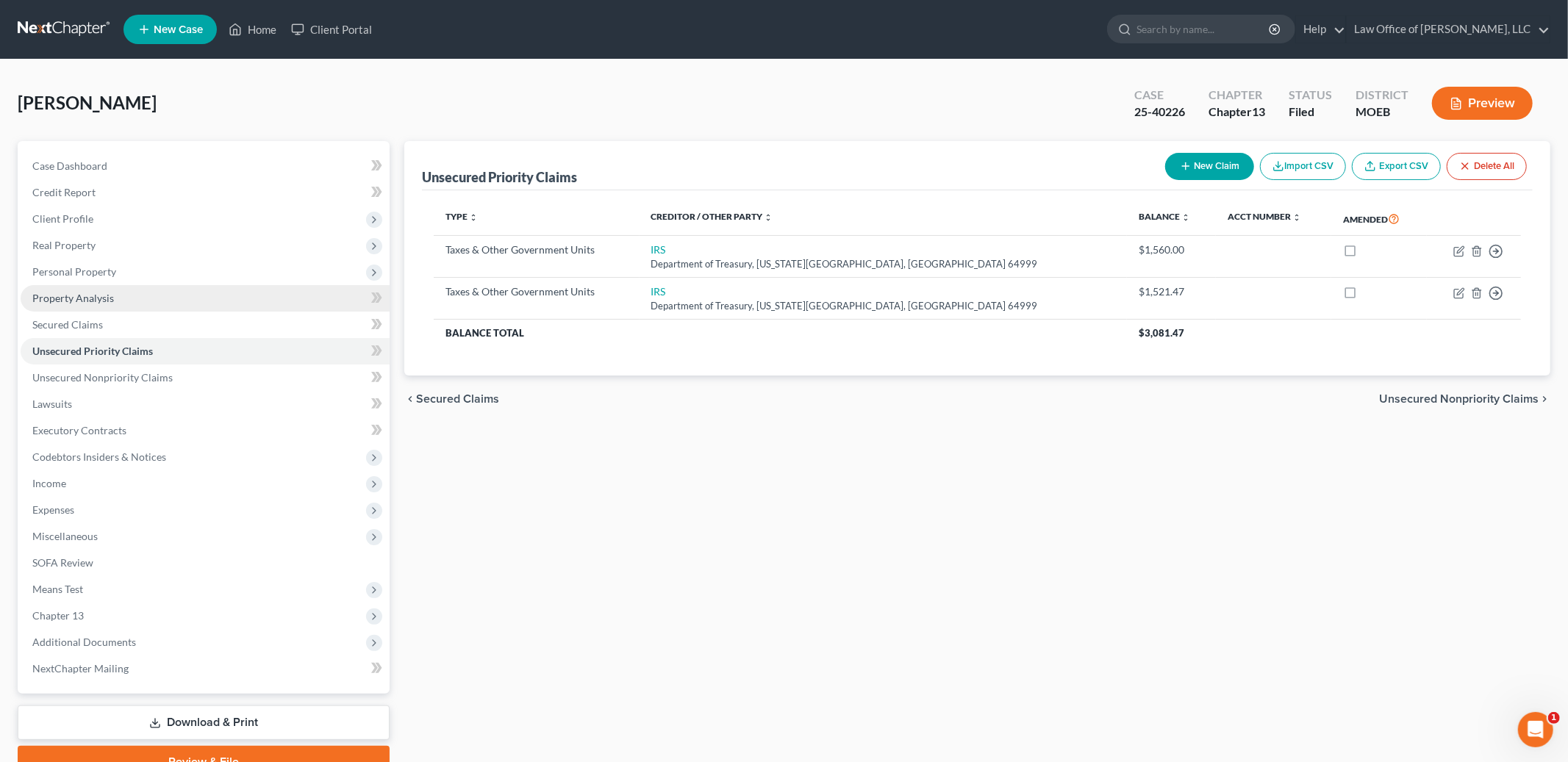
click at [109, 295] on span "Property Analysis" at bounding box center [73, 298] width 82 height 13
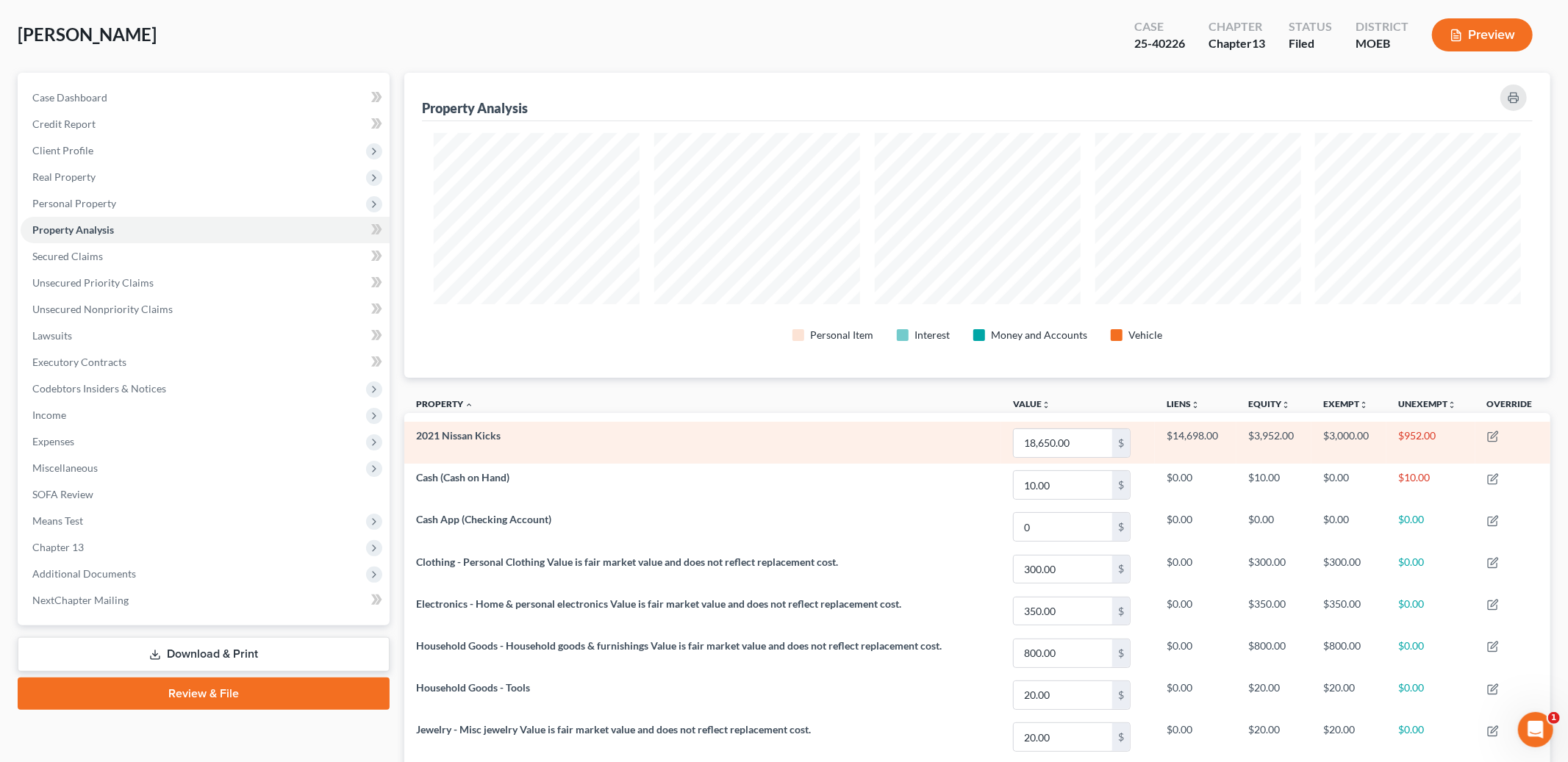
scroll to position [50, 0]
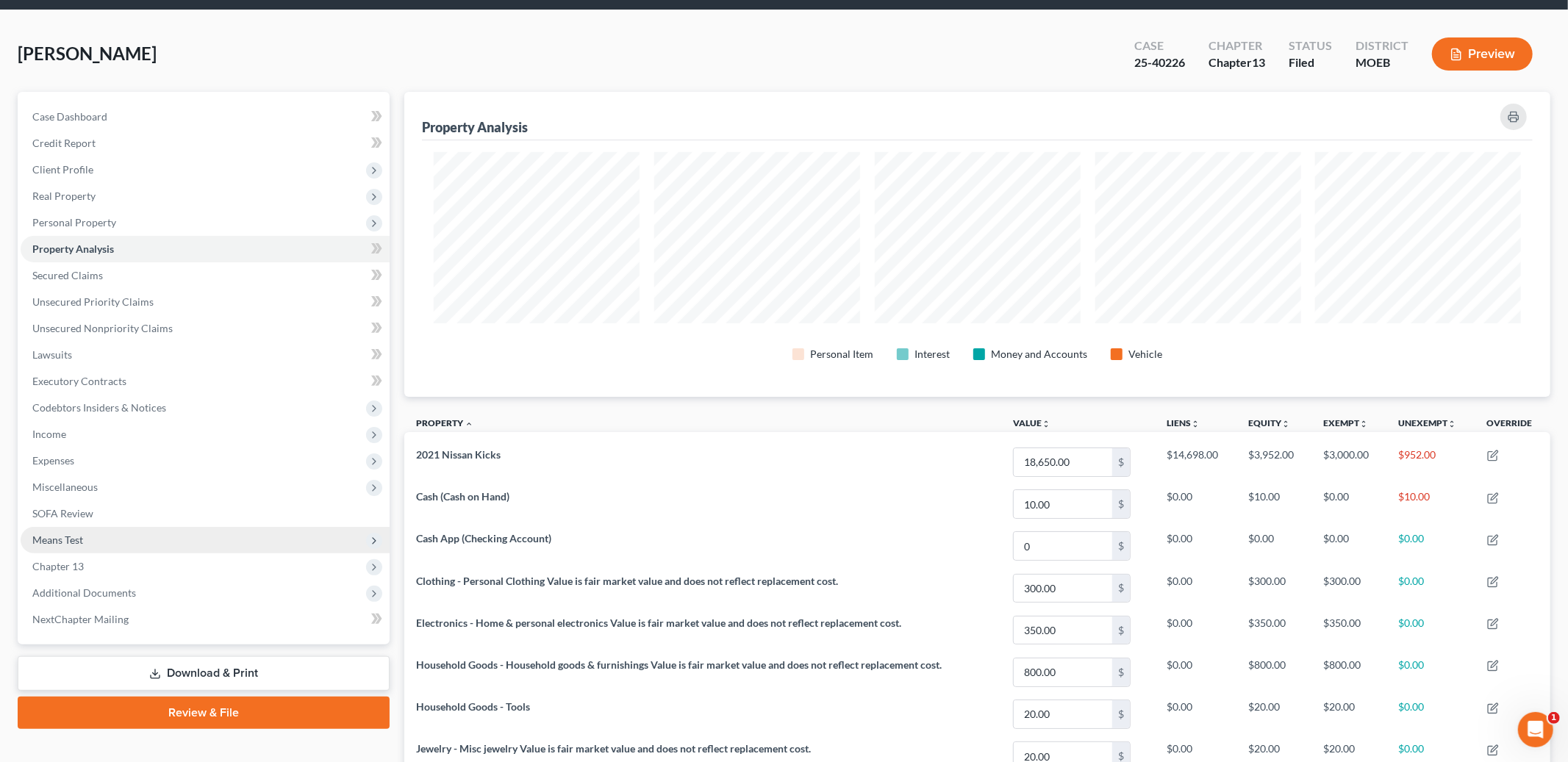
click at [73, 536] on span "Means Test" at bounding box center [58, 540] width 50 height 13
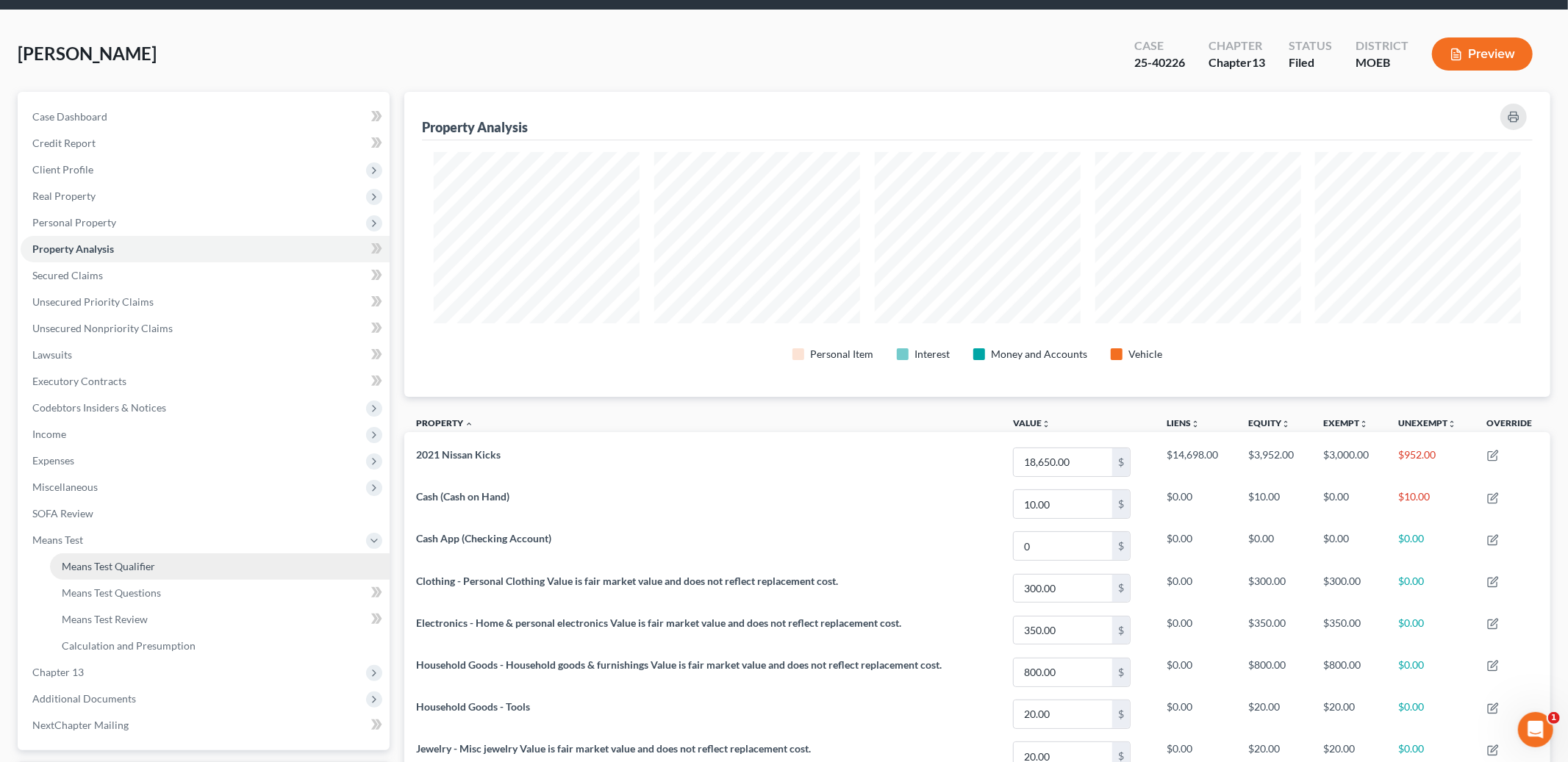
click at [102, 562] on span "Means Test Qualifier" at bounding box center [109, 567] width 94 height 13
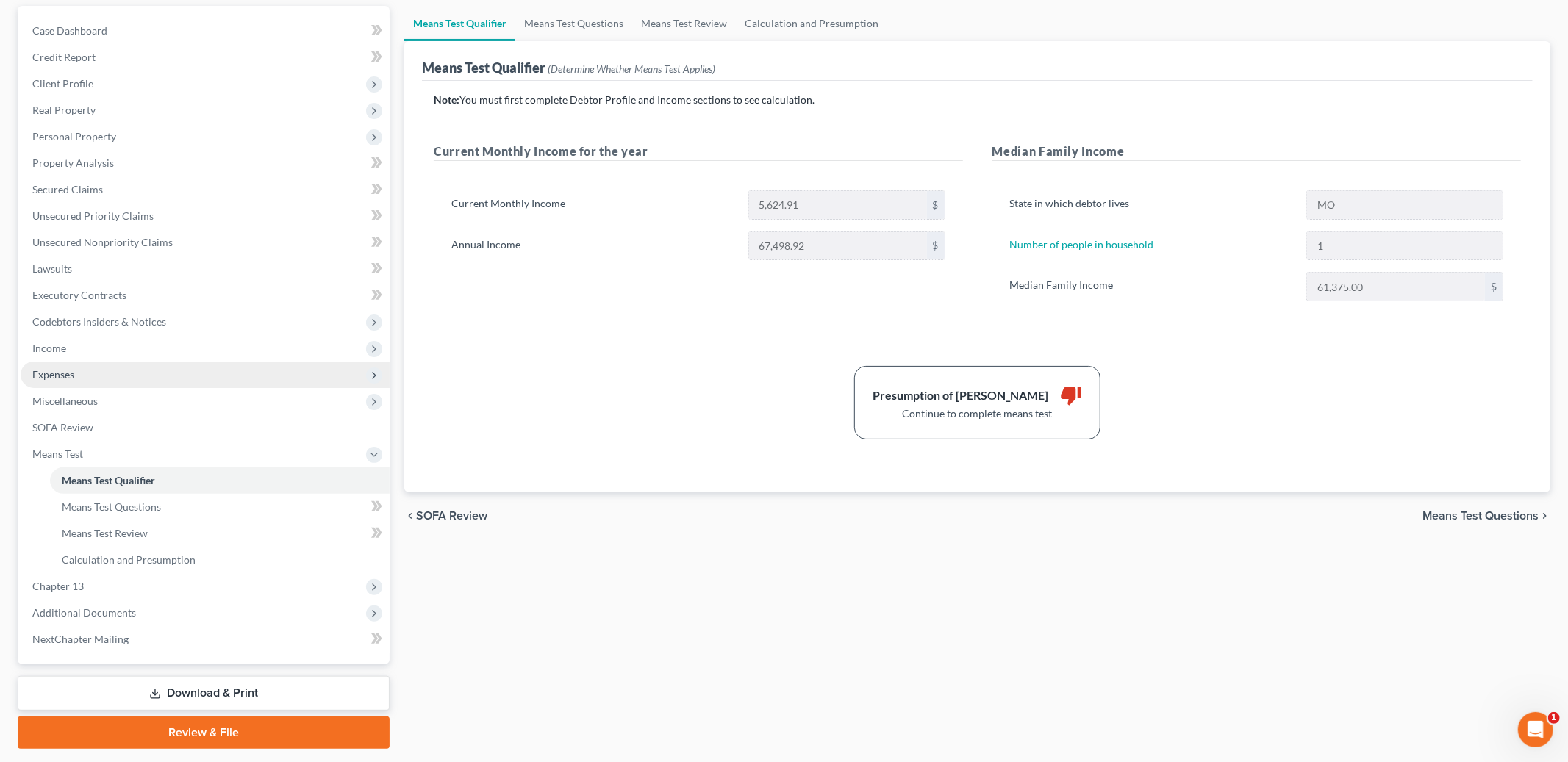
scroll to position [175, 0]
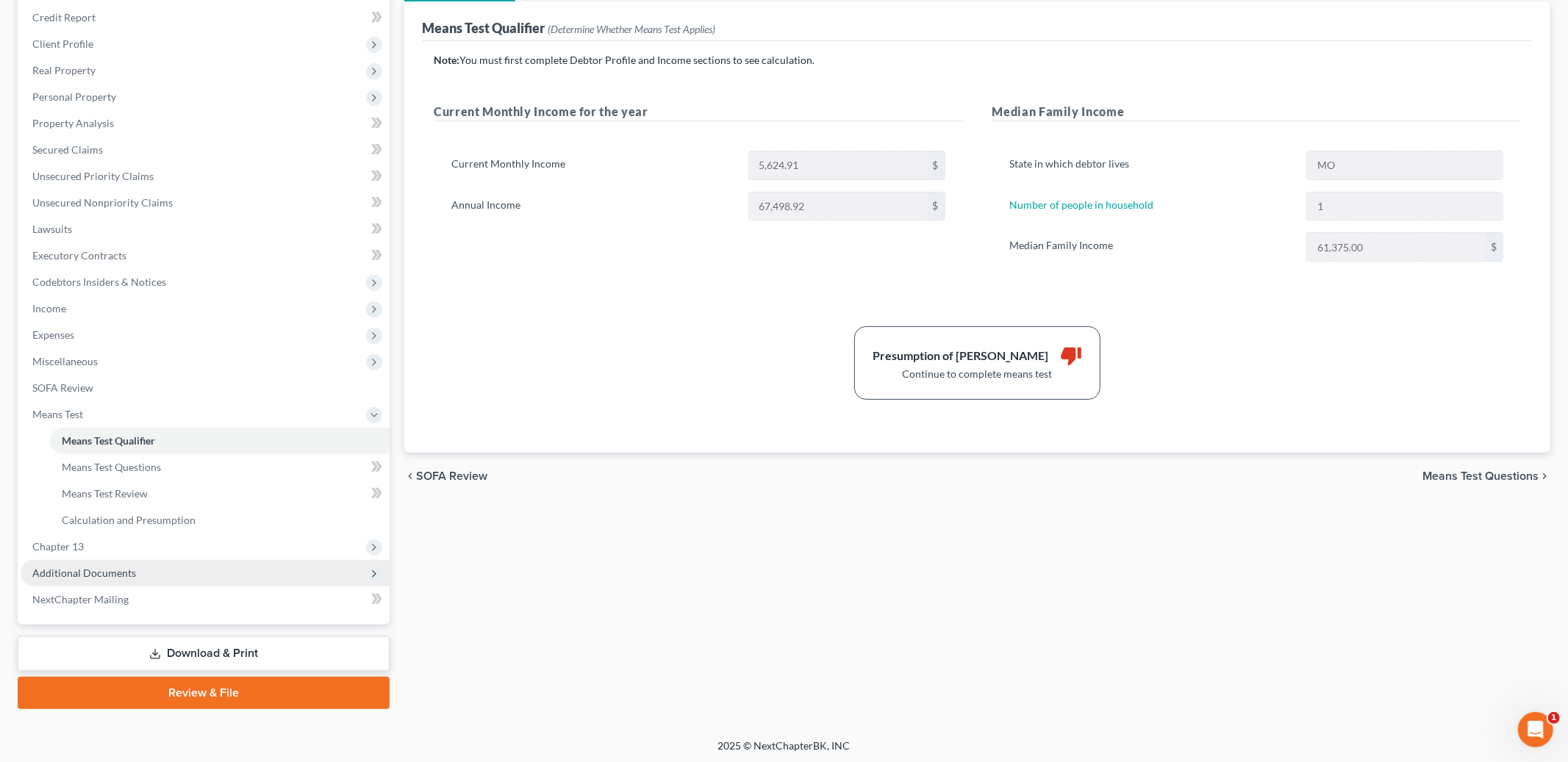
click at [154, 576] on span "Additional Documents" at bounding box center [205, 573] width 369 height 26
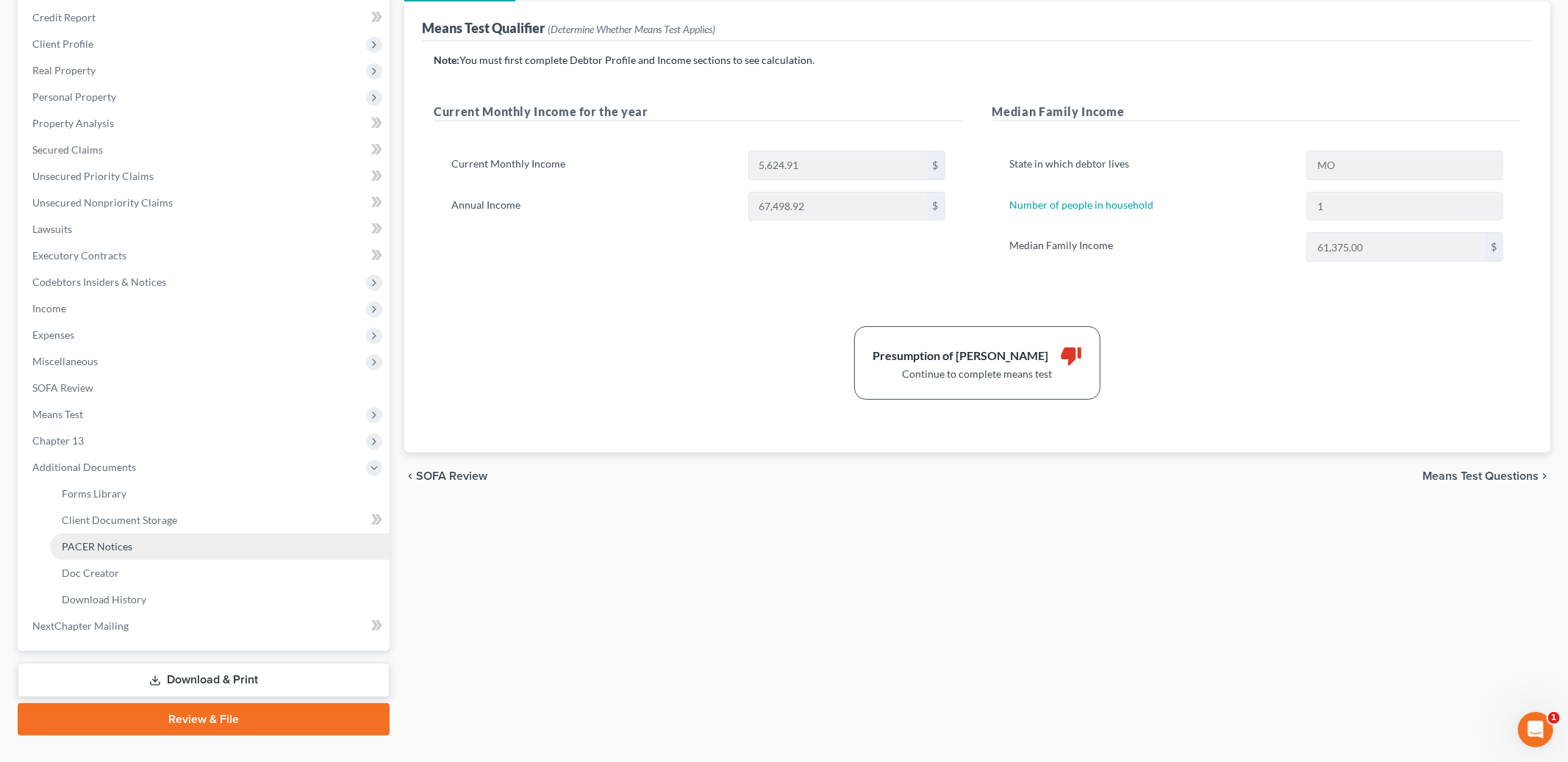
click at [154, 548] on link "PACER Notices" at bounding box center [220, 547] width 340 height 26
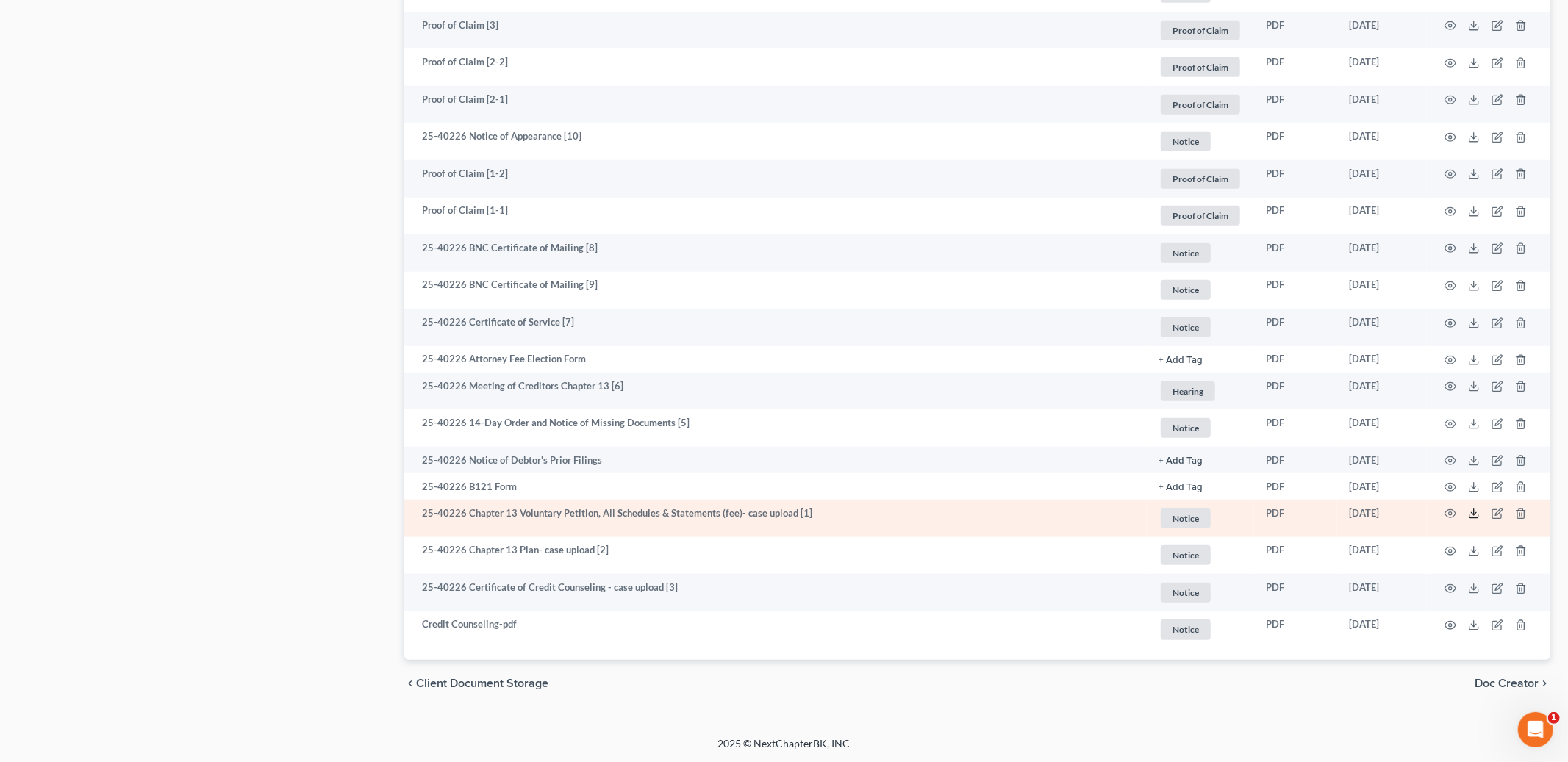
click at [1476, 516] on icon at bounding box center [1473, 513] width 12 height 12
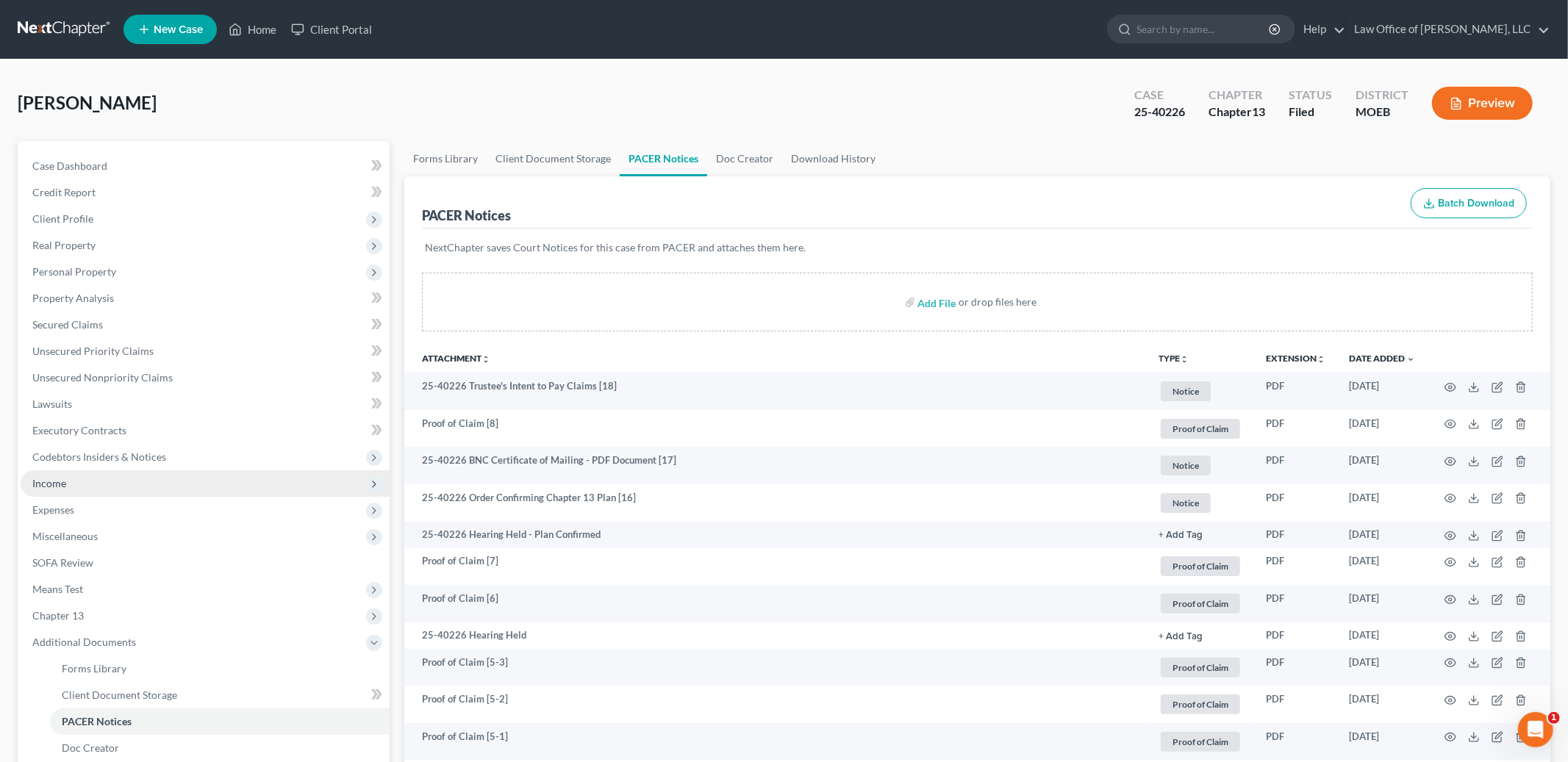
click at [80, 480] on span "Income" at bounding box center [205, 483] width 369 height 26
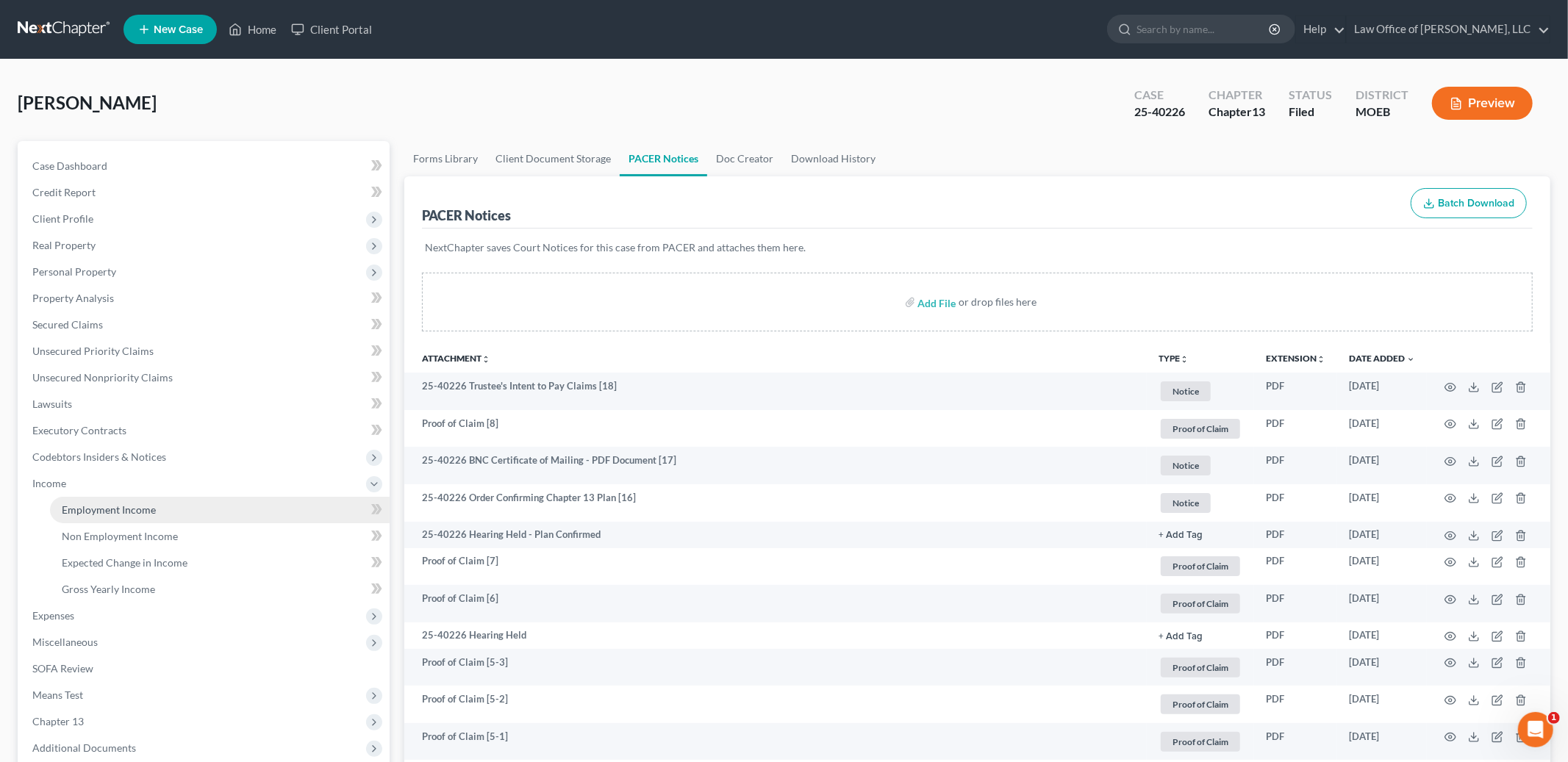
click at [91, 506] on span "Employment Income" at bounding box center [109, 510] width 94 height 13
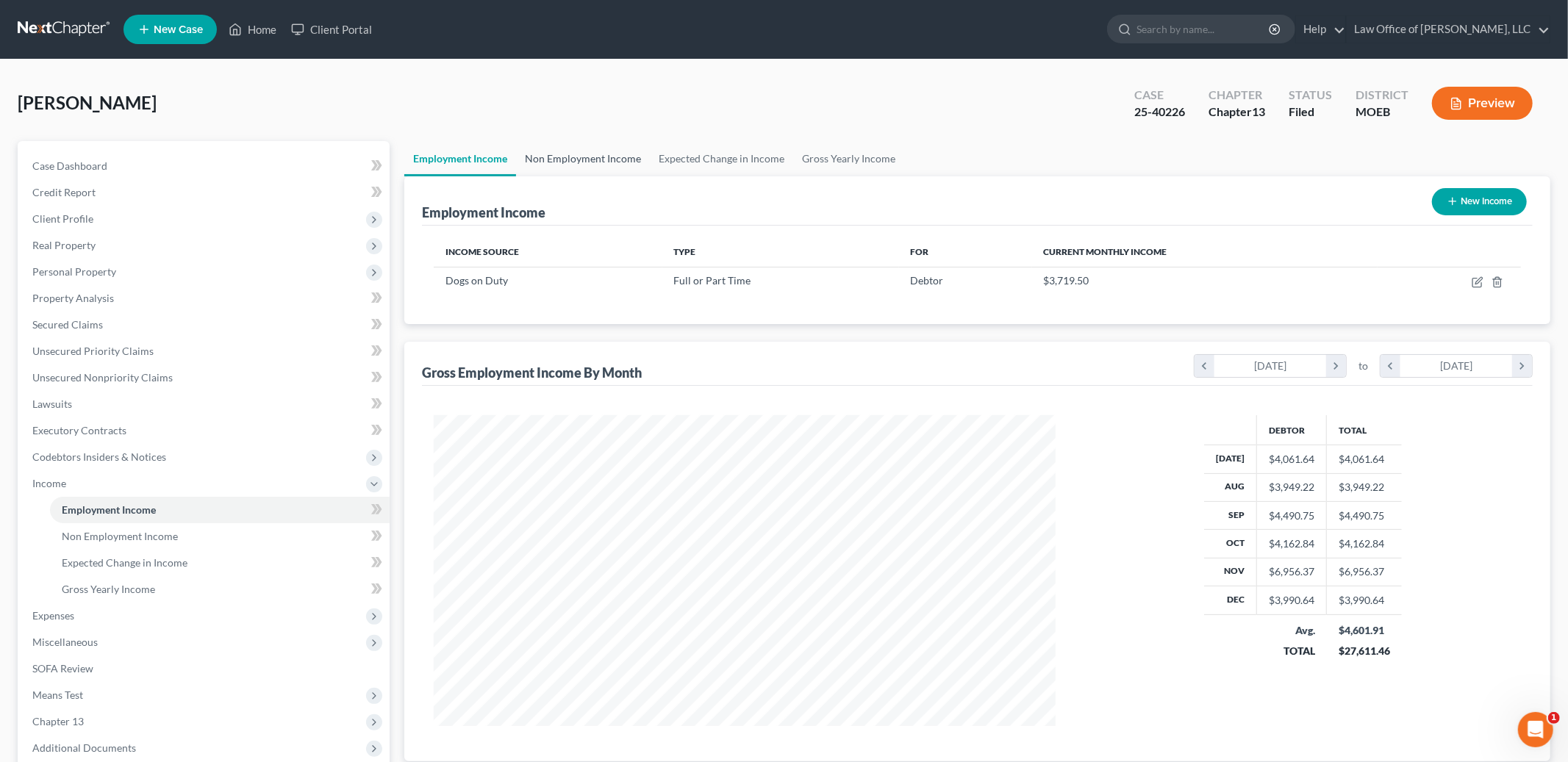
scroll to position [310, 651]
click at [582, 157] on link "Non Employment Income" at bounding box center [583, 159] width 134 height 35
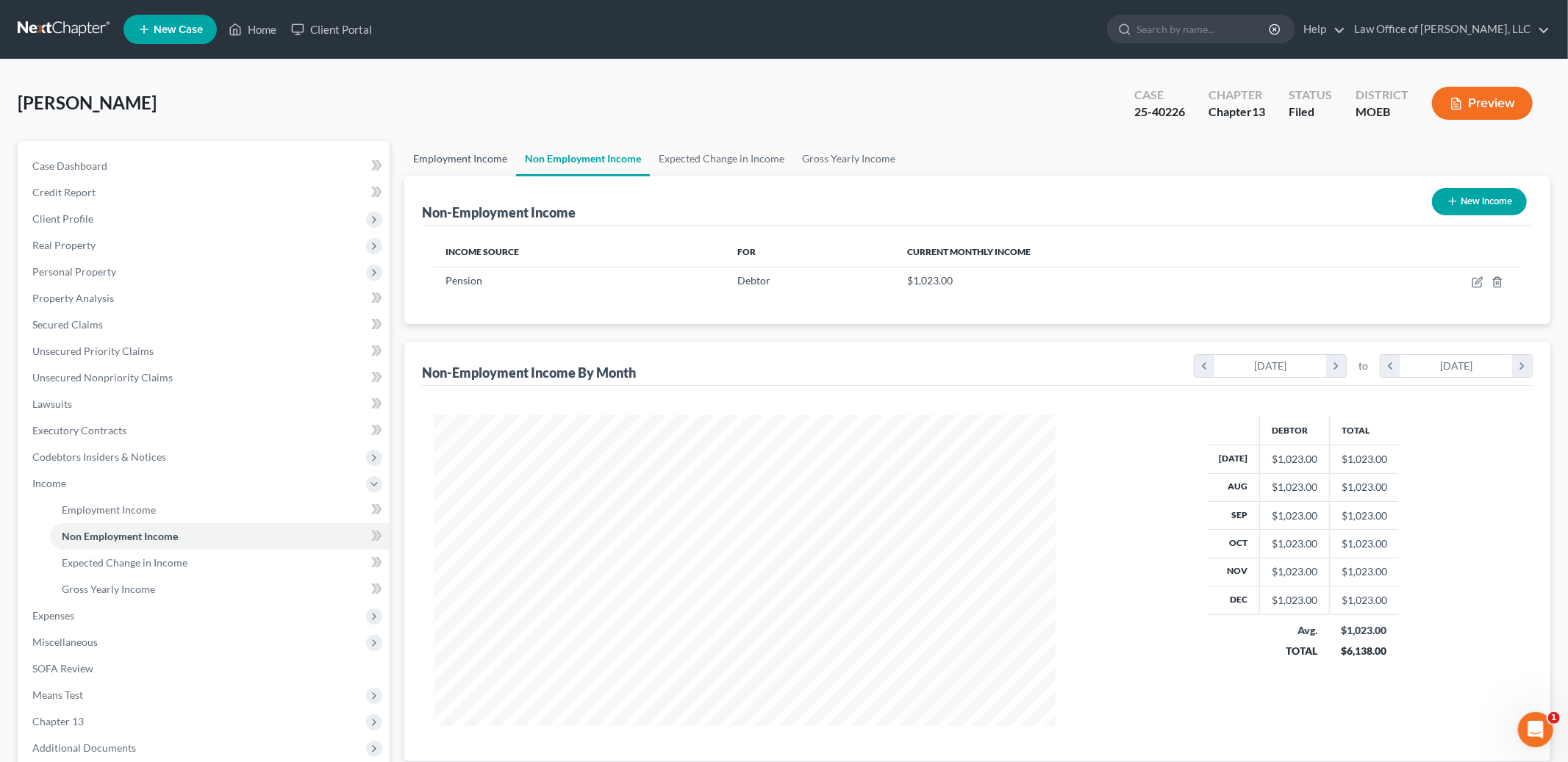
scroll to position [310, 651]
click at [439, 158] on link "Employment Income" at bounding box center [460, 159] width 112 height 35
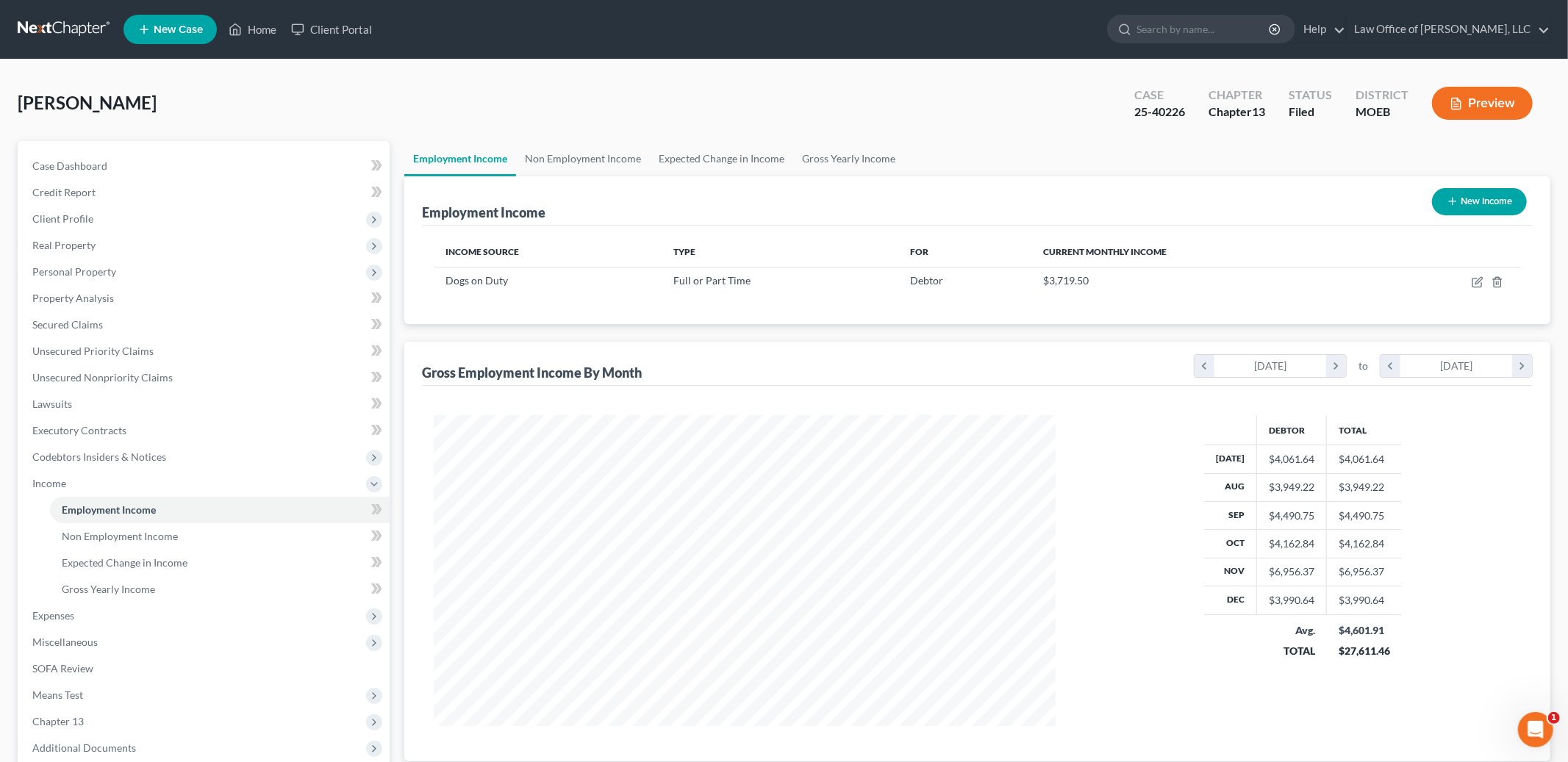
scroll to position [310, 651]
click at [1475, 282] on icon "button" at bounding box center [1478, 280] width 6 height 6
select select "0"
select select "26"
select select "2"
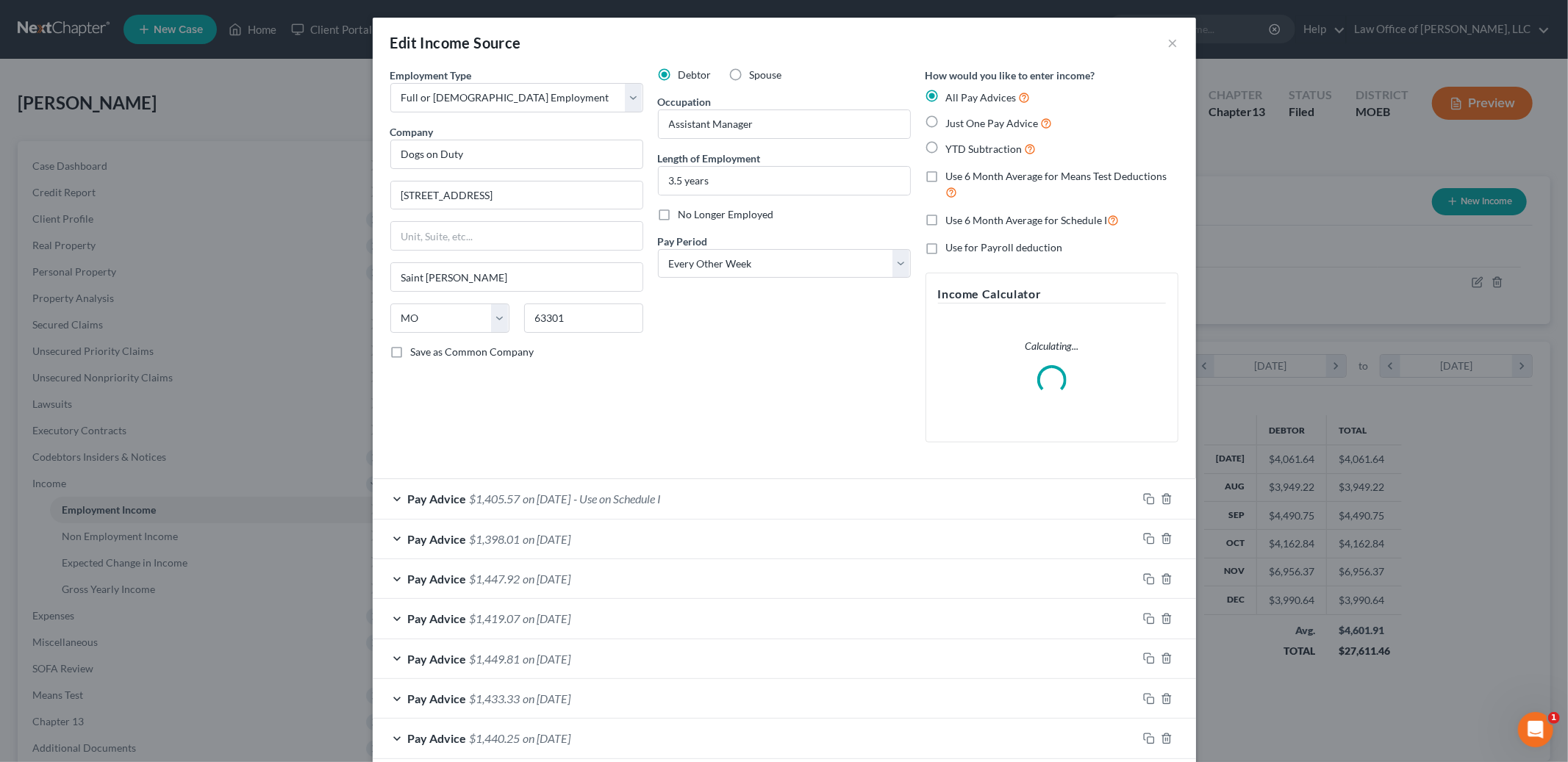
click at [702, 504] on div "Pay Advice $1,405.57 on [DATE] - Use on Schedule I" at bounding box center [755, 498] width 765 height 39
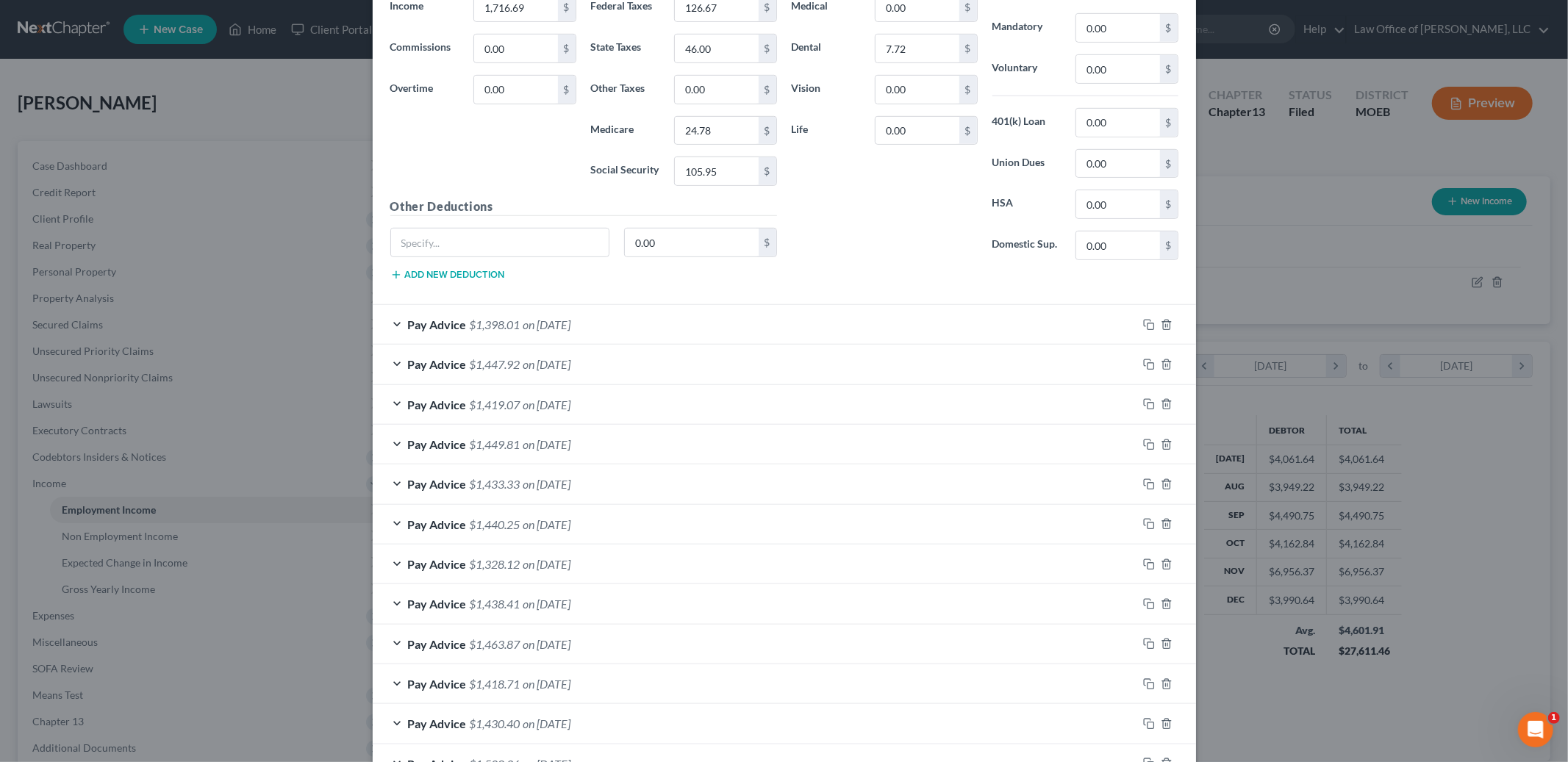
scroll to position [706, 0]
